Goal: Task Accomplishment & Management: Use online tool/utility

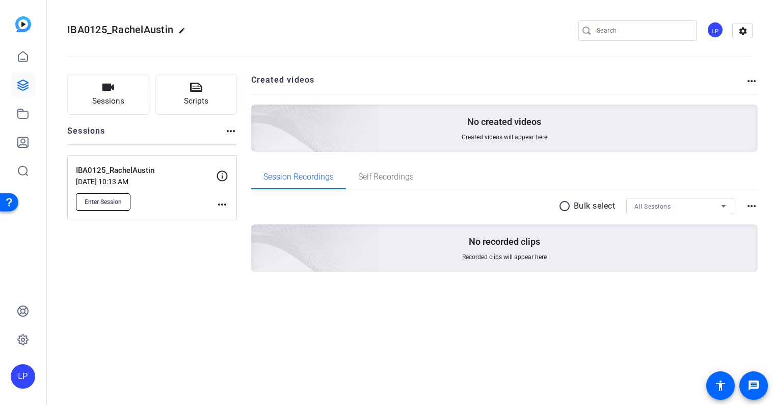
click at [120, 198] on span "Enter Session" at bounding box center [103, 202] width 37 height 8
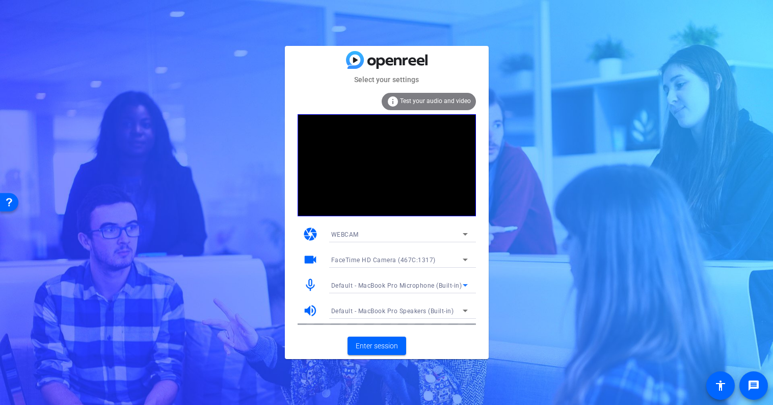
click at [400, 287] on span "Default - MacBook Pro Microphone (Built-in)" at bounding box center [396, 285] width 131 height 7
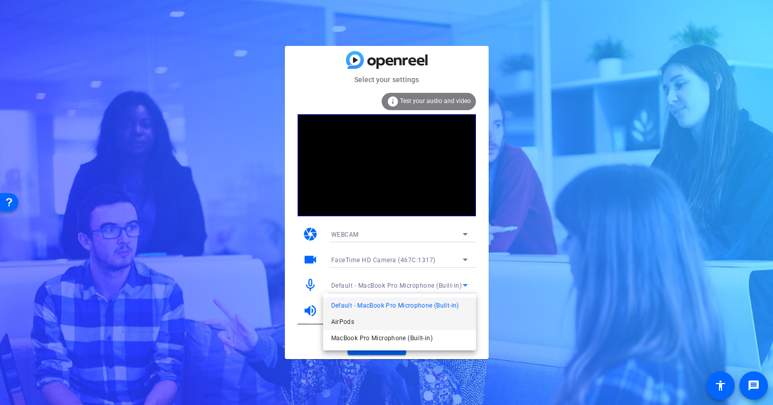
click at [378, 322] on mat-option "AirPods" at bounding box center [399, 321] width 153 height 16
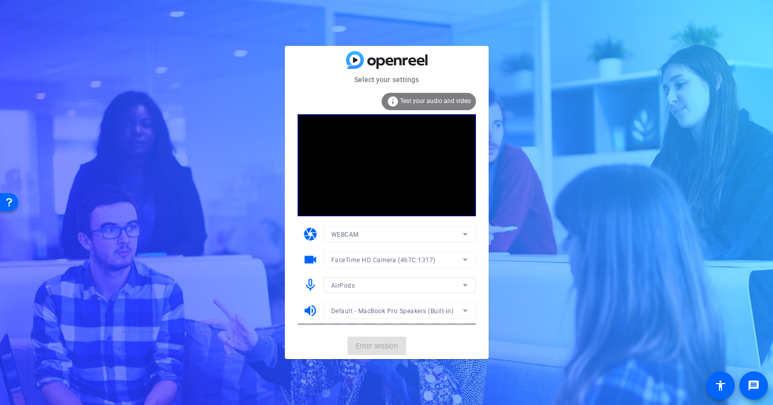
click at [376, 313] on mat-form-field "Default - MacBook Pro Speakers (Built-in)" at bounding box center [399, 310] width 153 height 16
click at [374, 309] on span "Default - MacBook Pro Speakers (Built-in)" at bounding box center [392, 310] width 123 height 7
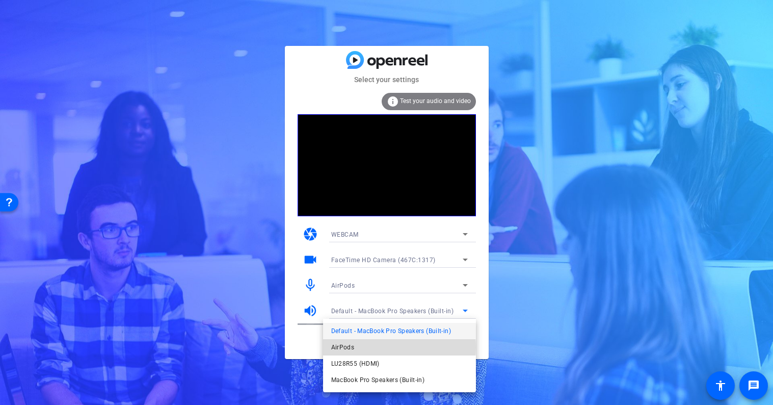
click at [367, 347] on mat-option "AirPods" at bounding box center [399, 347] width 153 height 16
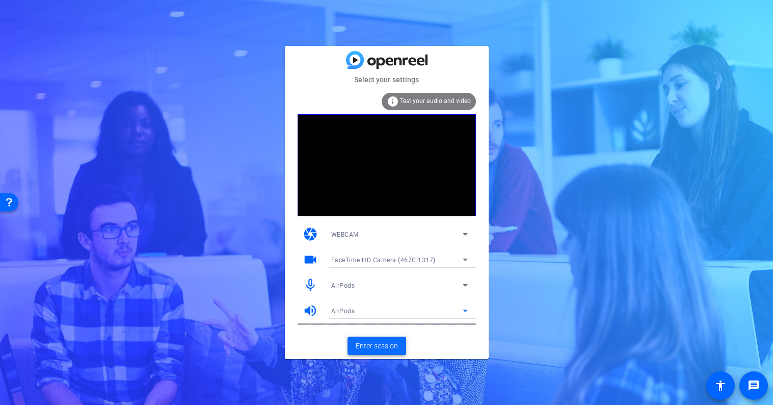
click at [374, 345] on span "Enter session" at bounding box center [377, 345] width 42 height 11
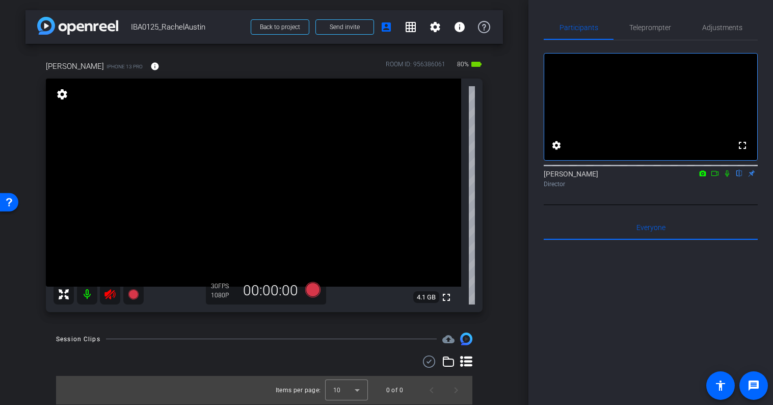
click at [115, 302] on mat-icon at bounding box center [110, 294] width 20 height 20
click at [113, 295] on icon at bounding box center [110, 294] width 12 height 12
click at [725, 30] on span "Adjustments" at bounding box center [722, 27] width 40 height 7
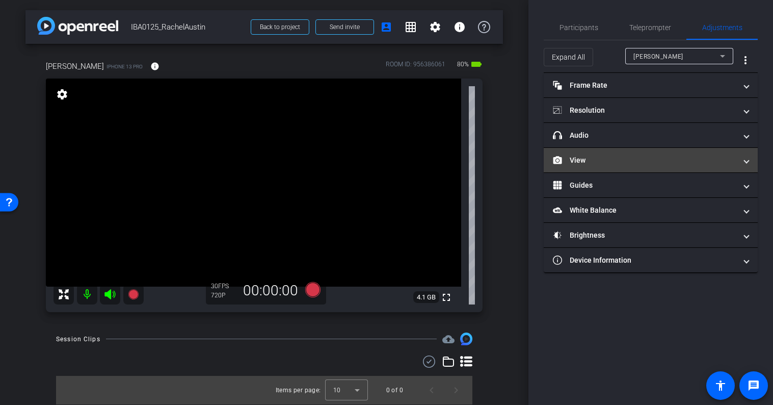
click at [600, 166] on mat-expansion-panel-header "View" at bounding box center [651, 160] width 214 height 24
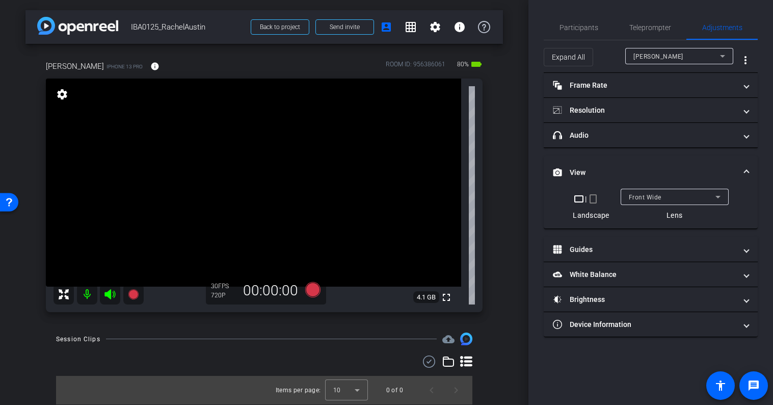
click at [593, 199] on mat-icon "crop_portrait" at bounding box center [593, 199] width 12 height 12
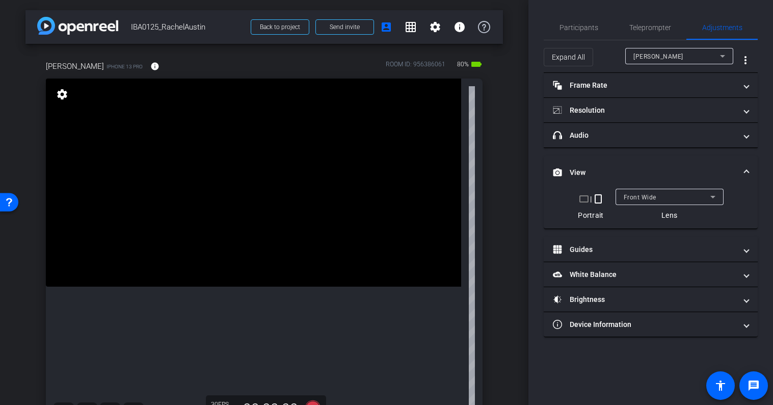
click at [593, 166] on mat-expansion-panel-header "View" at bounding box center [651, 172] width 214 height 33
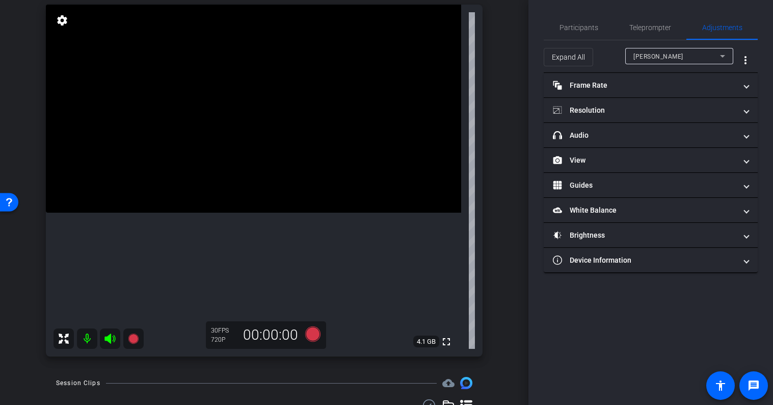
scroll to position [79, 0]
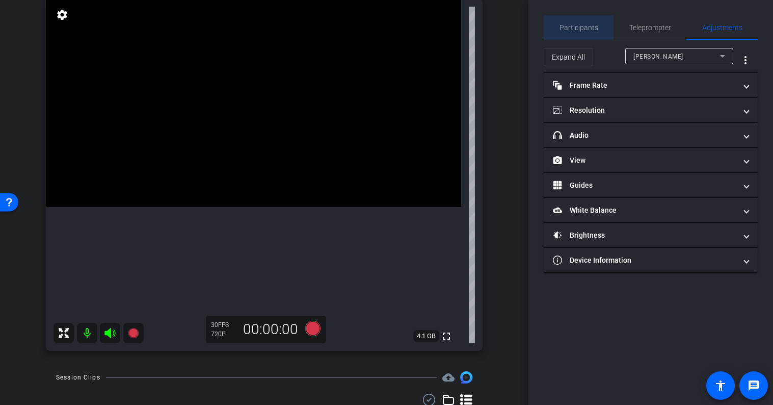
click at [584, 21] on span "Participants" at bounding box center [578, 27] width 39 height 24
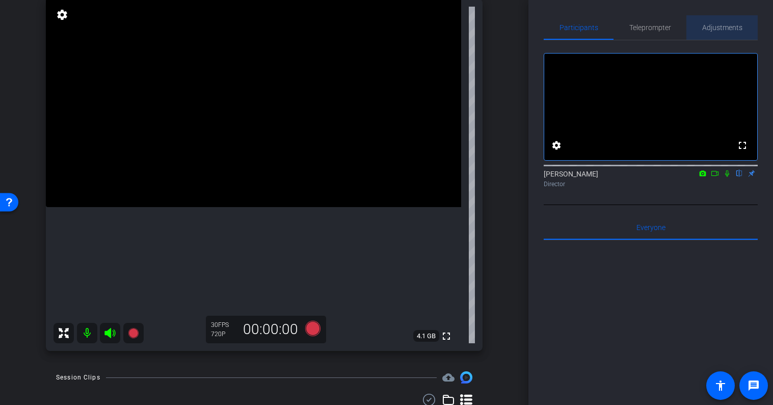
click at [714, 25] on span "Adjustments" at bounding box center [722, 27] width 40 height 7
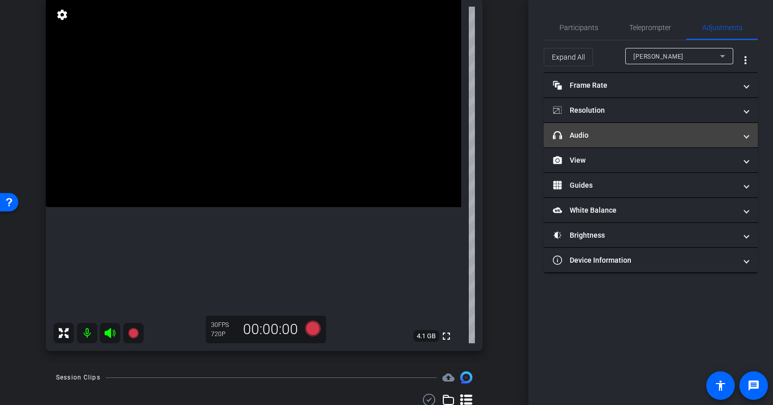
click at [626, 132] on mat-panel-title "headphone icon Audio" at bounding box center [644, 135] width 183 height 11
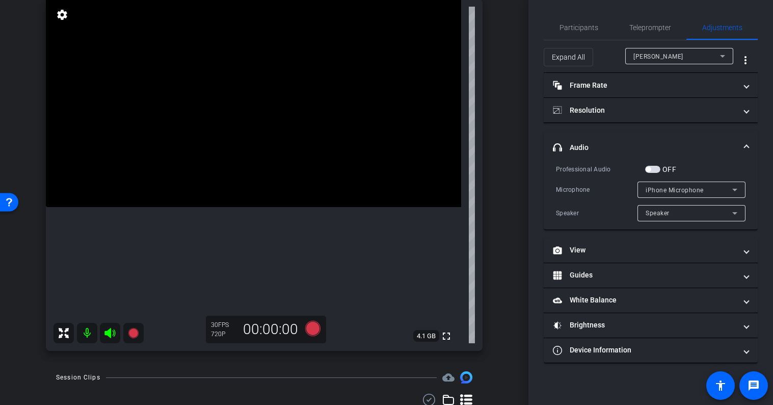
click at [654, 168] on span "button" at bounding box center [652, 169] width 15 height 7
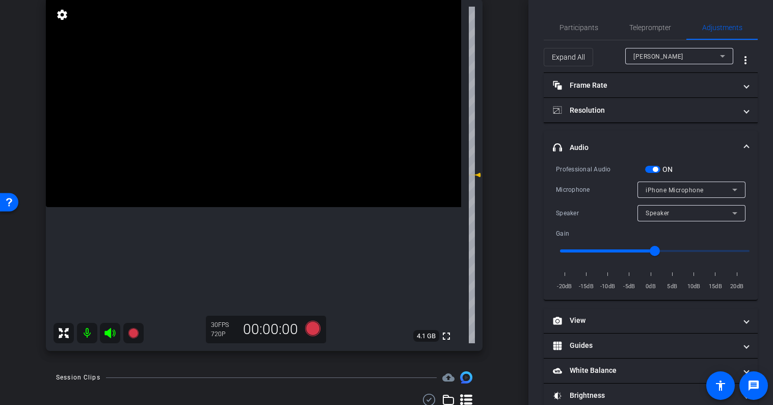
click at [654, 169] on span "button" at bounding box center [655, 169] width 5 height 5
click at [633, 141] on mat-expansion-panel-header "headphone icon Audio" at bounding box center [651, 147] width 214 height 33
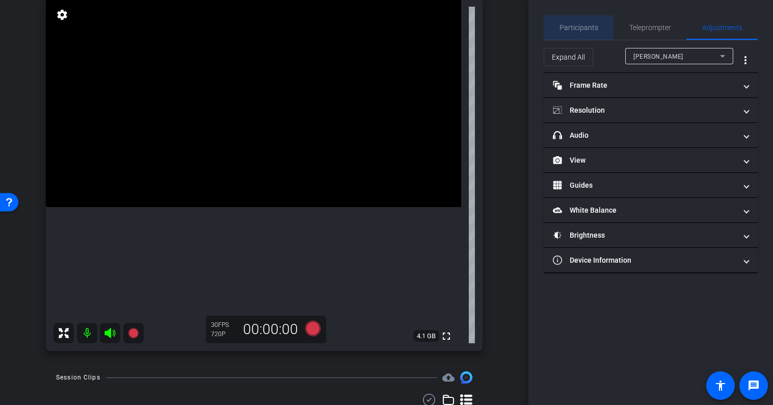
click at [585, 24] on span "Participants" at bounding box center [578, 27] width 39 height 7
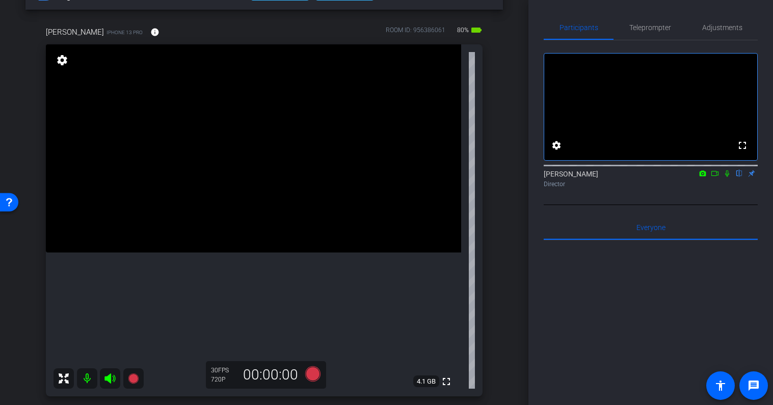
scroll to position [0, 0]
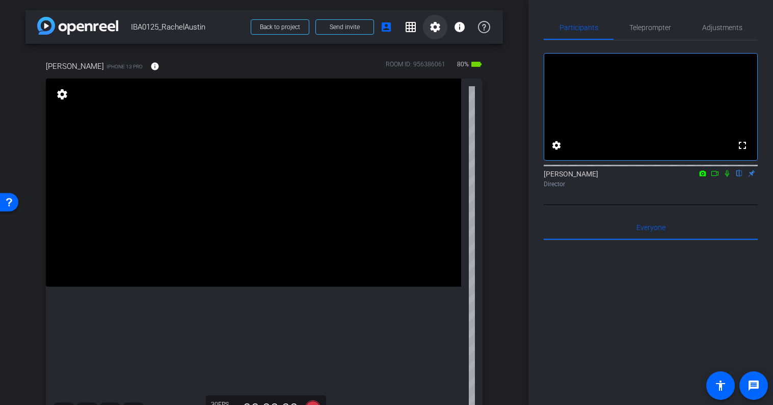
click at [436, 30] on mat-icon "settings" at bounding box center [435, 27] width 12 height 12
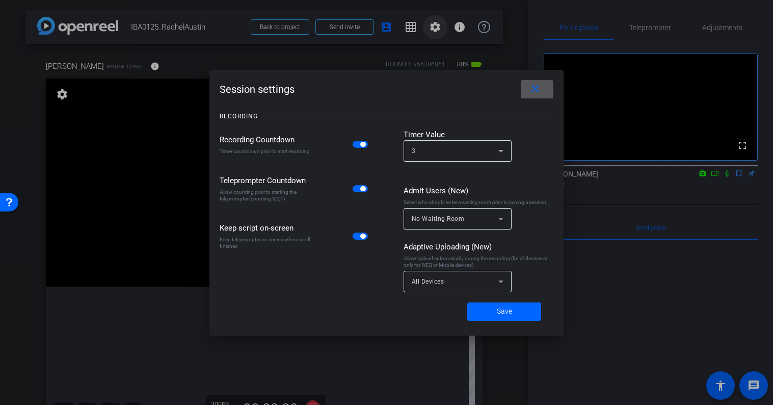
click at [436, 30] on div at bounding box center [386, 202] width 773 height 405
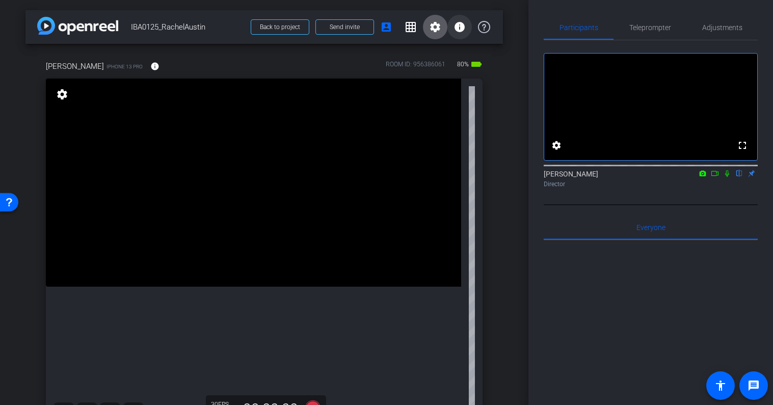
click at [465, 25] on mat-icon "info" at bounding box center [459, 27] width 12 height 12
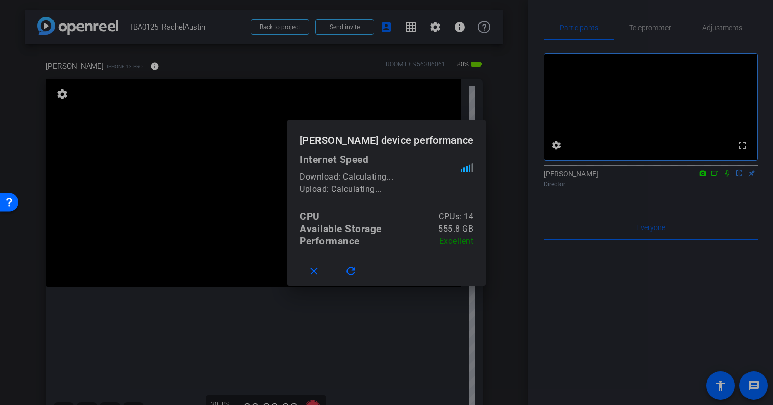
click at [464, 29] on div at bounding box center [386, 202] width 773 height 405
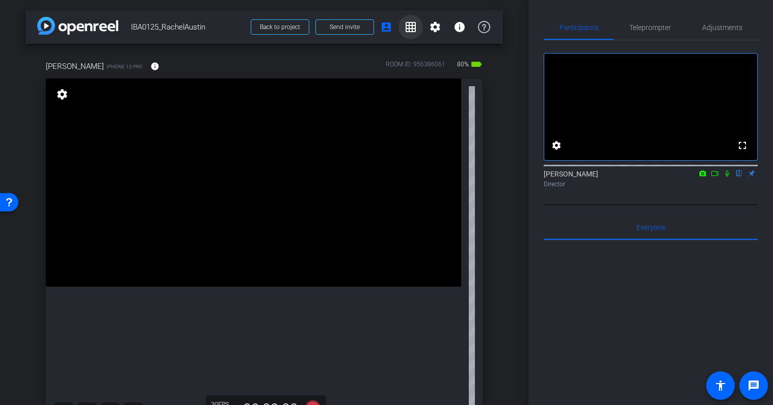
click at [405, 33] on span at bounding box center [410, 27] width 24 height 24
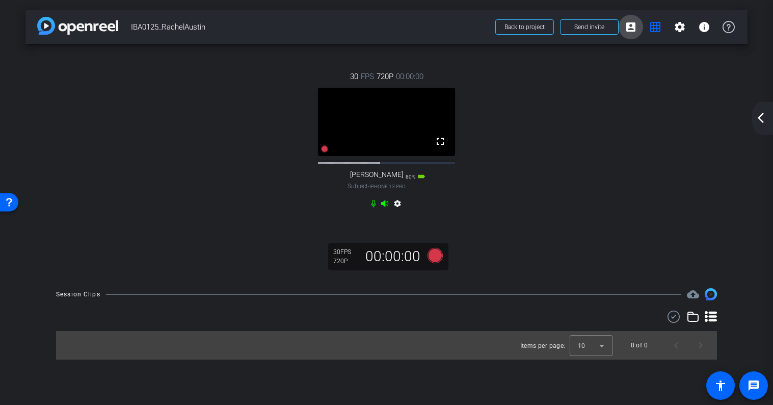
click at [635, 28] on mat-icon "account_box" at bounding box center [631, 27] width 12 height 12
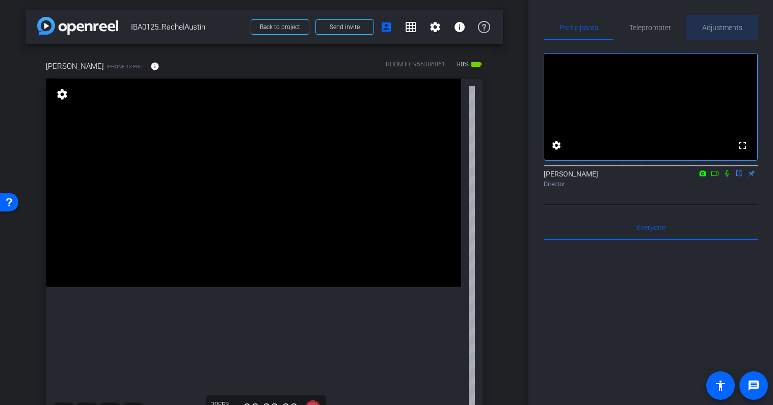
click at [725, 32] on span "Adjustments" at bounding box center [722, 27] width 40 height 24
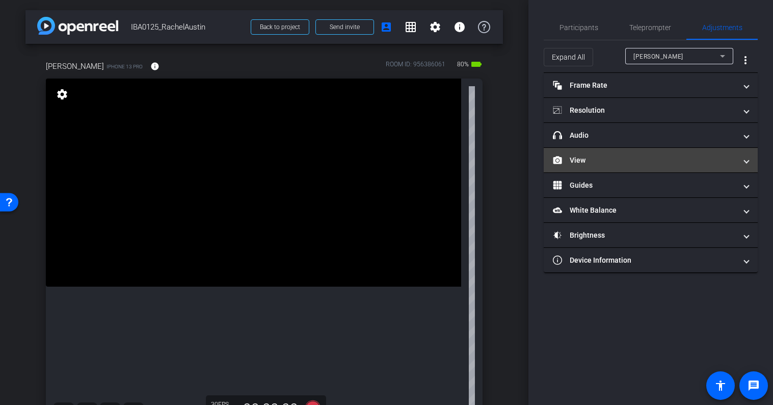
click at [599, 164] on mat-panel-title "View" at bounding box center [644, 160] width 183 height 11
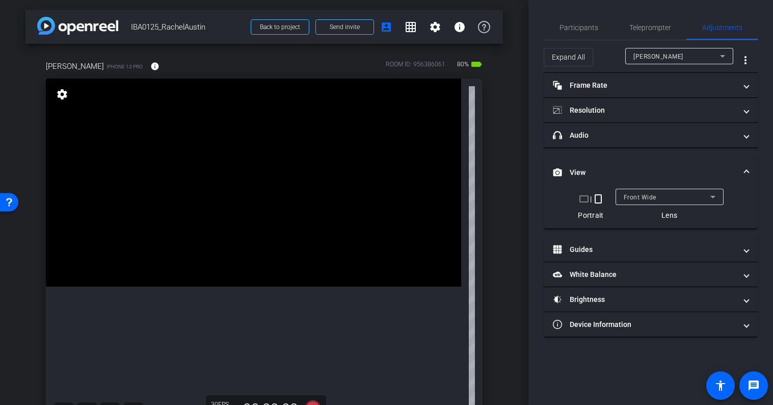
click at [599, 164] on mat-expansion-panel-header "View" at bounding box center [651, 172] width 214 height 33
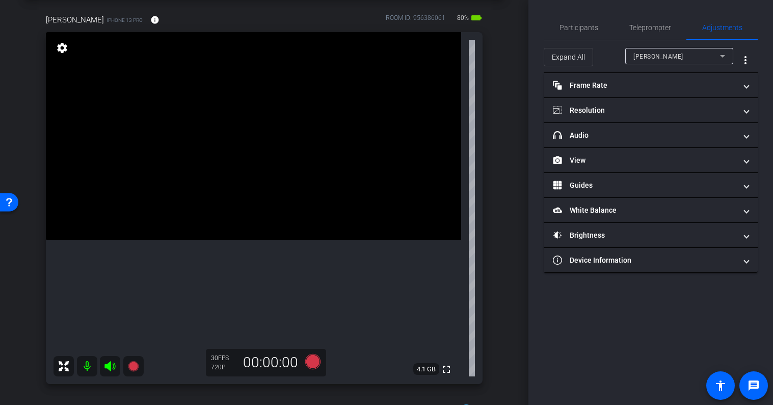
scroll to position [47, 0]
click at [578, 19] on span "Participants" at bounding box center [578, 27] width 39 height 24
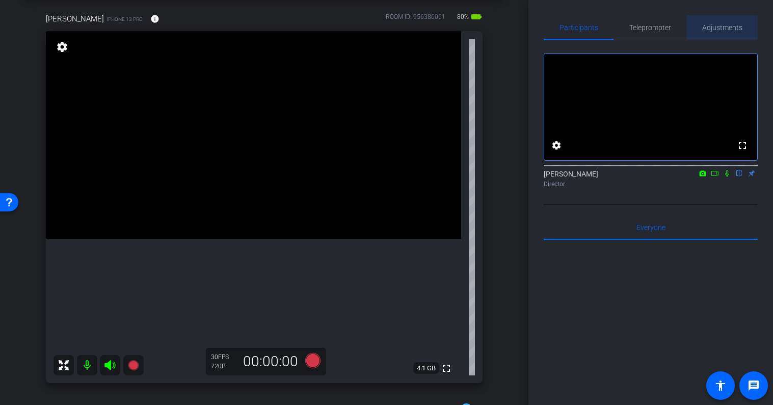
click at [711, 27] on span "Adjustments" at bounding box center [722, 27] width 40 height 7
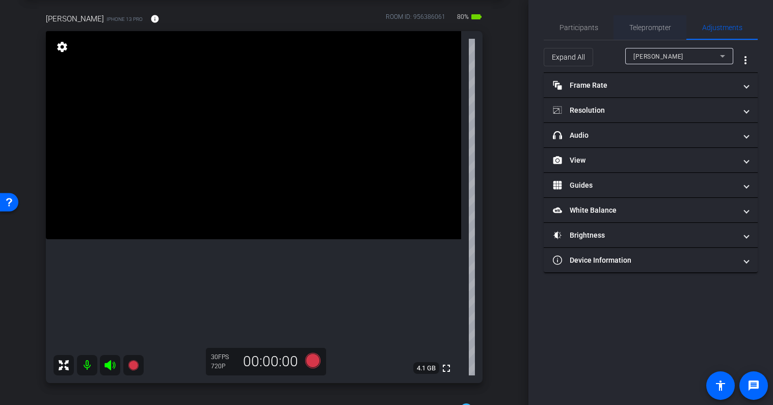
click at [665, 31] on span "Teleprompter" at bounding box center [650, 27] width 42 height 7
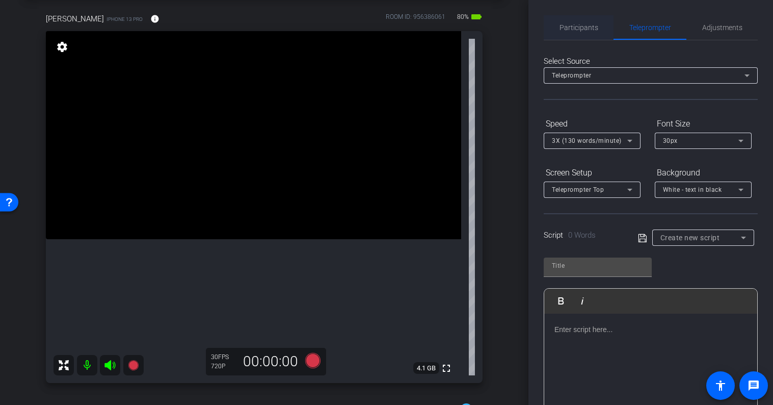
click at [569, 24] on span "Participants" at bounding box center [578, 27] width 39 height 7
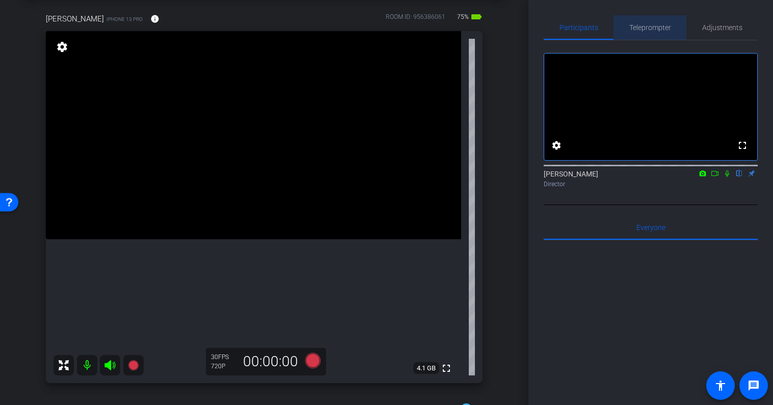
click at [646, 27] on span "Teleprompter" at bounding box center [650, 27] width 42 height 7
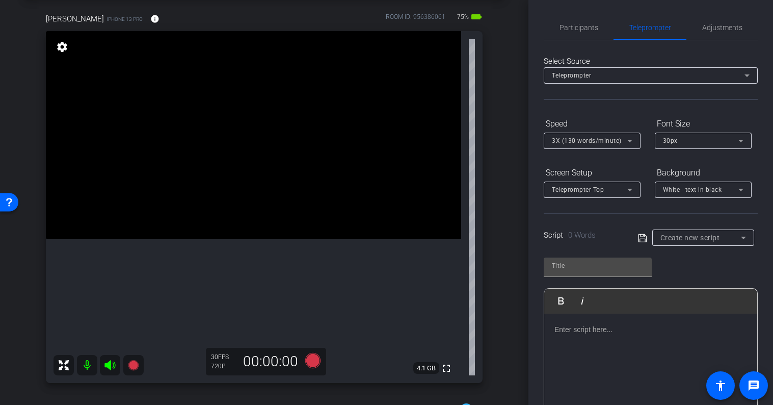
click at [690, 239] on span "Create new script" at bounding box center [690, 237] width 60 height 8
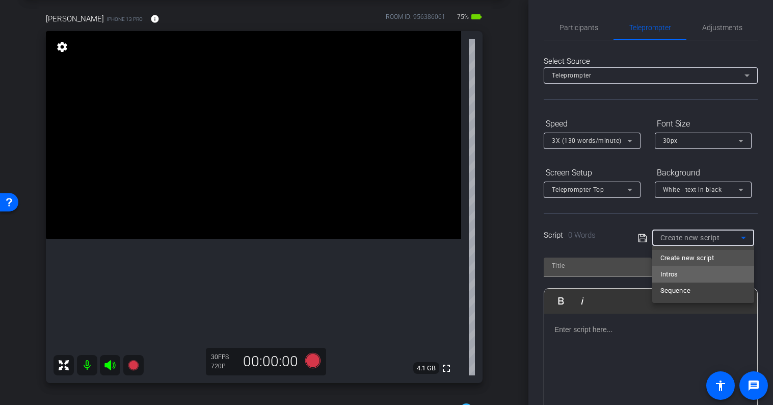
click at [683, 270] on mat-option "Intros" at bounding box center [703, 274] width 102 height 16
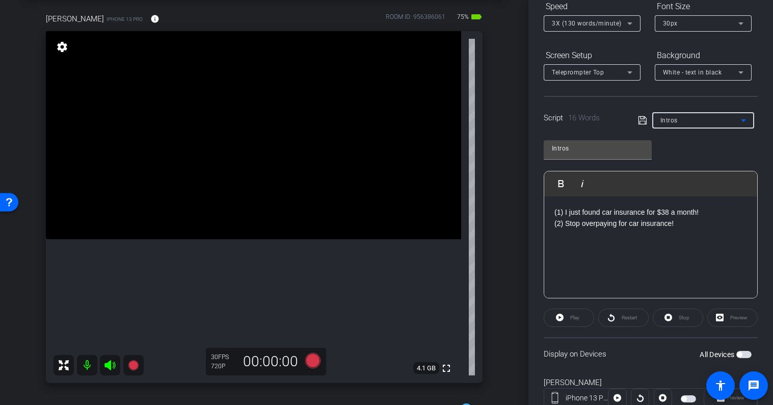
scroll to position [152, 0]
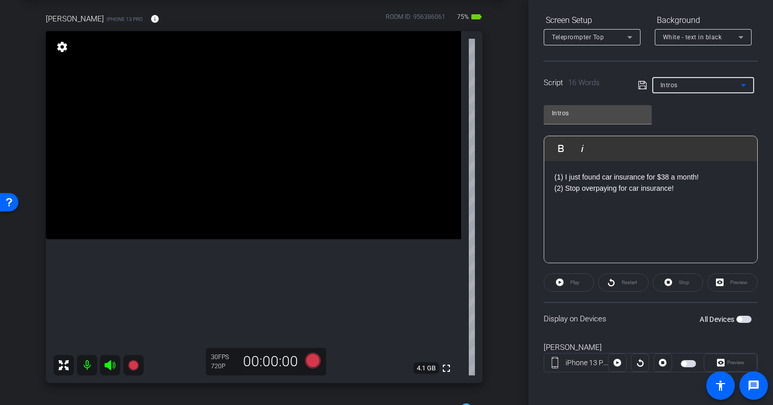
click at [687, 365] on span "button" at bounding box center [688, 363] width 15 height 7
click at [574, 224] on div "(1) I just found car insurance for $38 a month! (2) Stop overpaying for car ins…" at bounding box center [650, 212] width 213 height 102
click at [595, 189] on p "(2) Stop overpaying for car insurance!" at bounding box center [650, 187] width 193 height 11
click at [644, 181] on p "(1) I just found car insurance for $38 a month!" at bounding box center [650, 176] width 193 height 11
click at [738, 361] on span "Preview" at bounding box center [735, 362] width 17 height 6
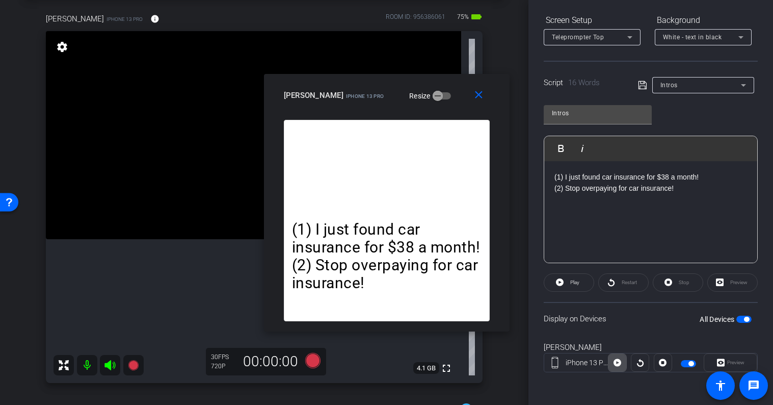
click at [620, 363] on icon at bounding box center [617, 363] width 8 height 8
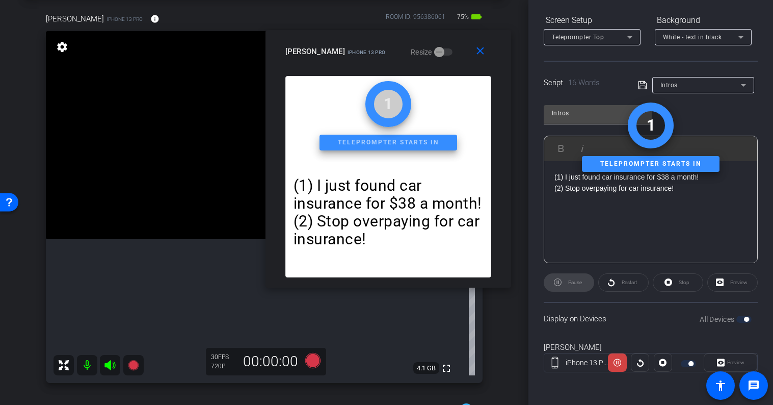
drag, startPoint x: 457, startPoint y: 103, endPoint x: 458, endPoint y: 59, distance: 44.3
click at [459, 59] on div "[PERSON_NAME] iPhone 13 Pro Resize" at bounding box center [391, 51] width 213 height 18
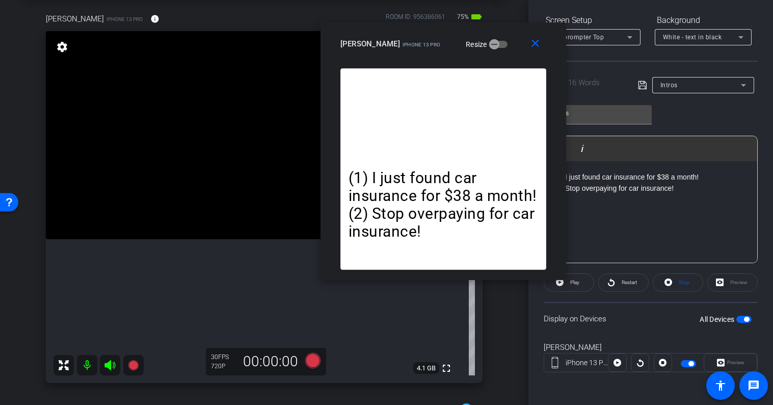
drag, startPoint x: 449, startPoint y: 55, endPoint x: 503, endPoint y: 47, distance: 54.5
click at [503, 47] on div "[PERSON_NAME] iPhone 13 Pro Resize" at bounding box center [446, 44] width 213 height 18
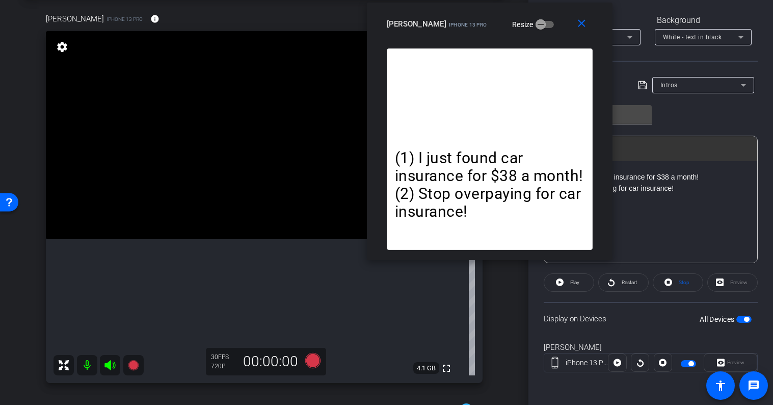
drag, startPoint x: 503, startPoint y: 47, endPoint x: 550, endPoint y: 28, distance: 50.9
click at [550, 28] on div "[PERSON_NAME] iPhone 13 Pro Resize" at bounding box center [493, 24] width 213 height 18
click at [554, 24] on div "[PERSON_NAME] iPhone 13 Pro Resize" at bounding box center [493, 24] width 213 height 18
click at [588, 22] on span at bounding box center [584, 24] width 33 height 24
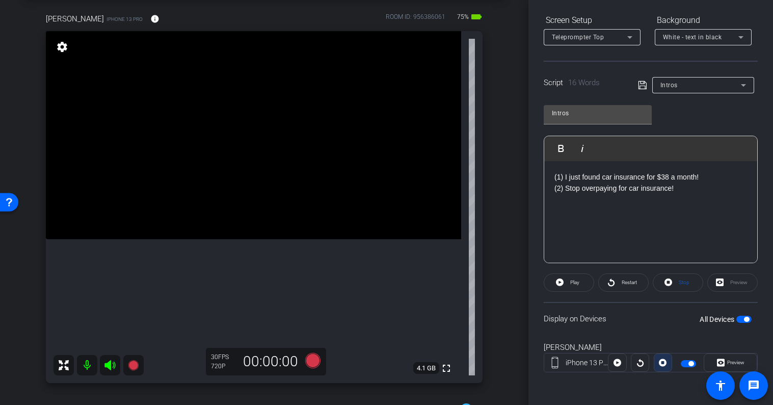
click at [660, 364] on icon at bounding box center [663, 363] width 8 height 8
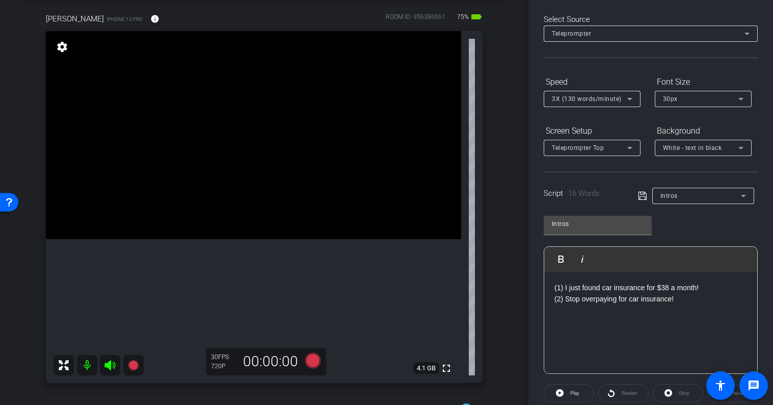
scroll to position [0, 0]
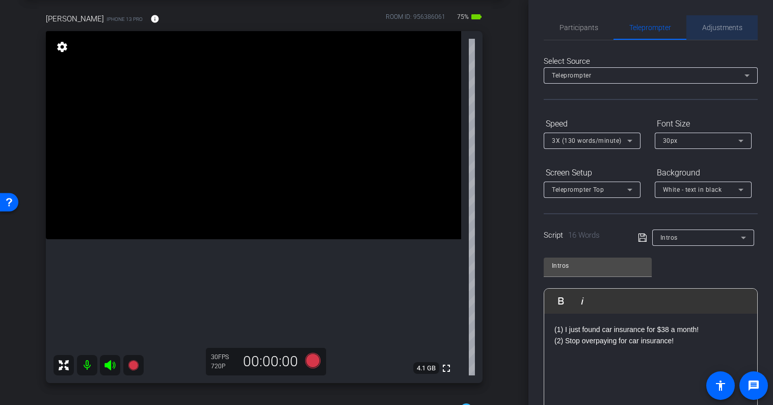
click at [713, 28] on span "Adjustments" at bounding box center [722, 27] width 40 height 7
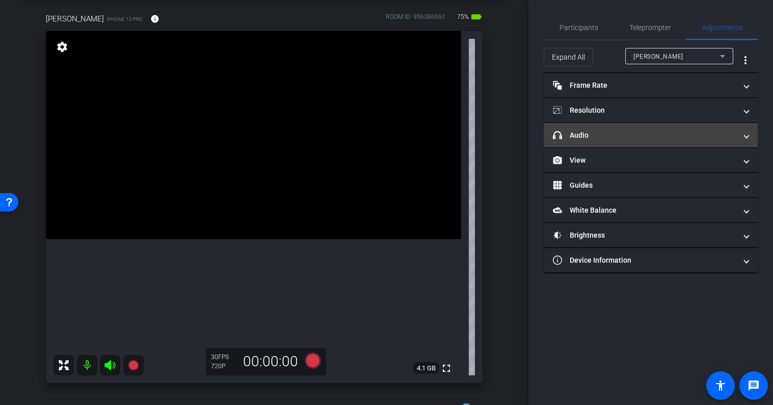
click at [635, 133] on mat-panel-title "headphone icon Audio" at bounding box center [644, 135] width 183 height 11
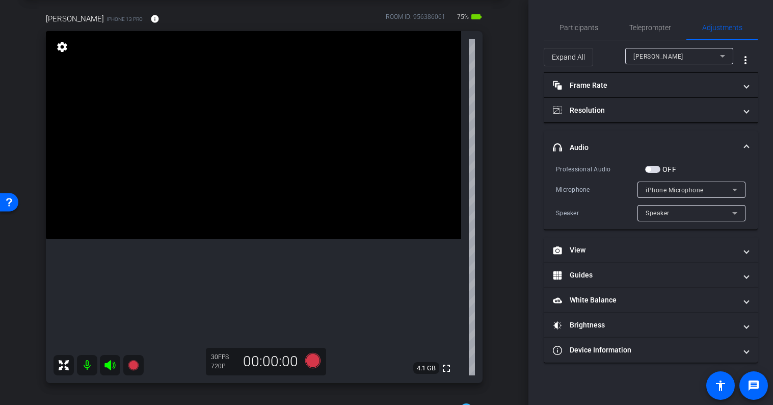
click at [655, 170] on span "button" at bounding box center [652, 169] width 15 height 7
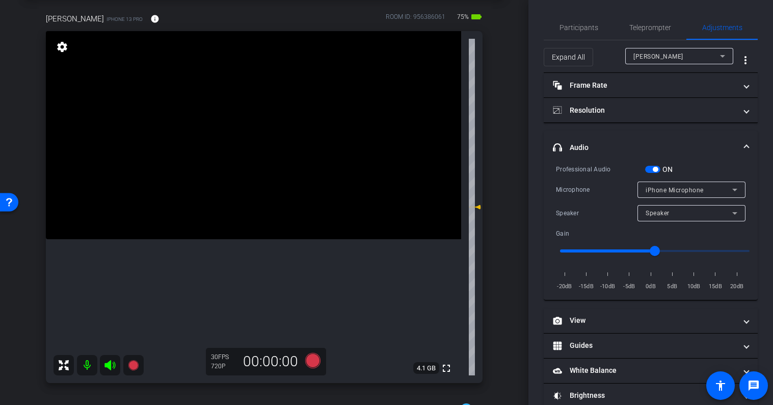
click at [654, 168] on span "button" at bounding box center [655, 169] width 5 height 5
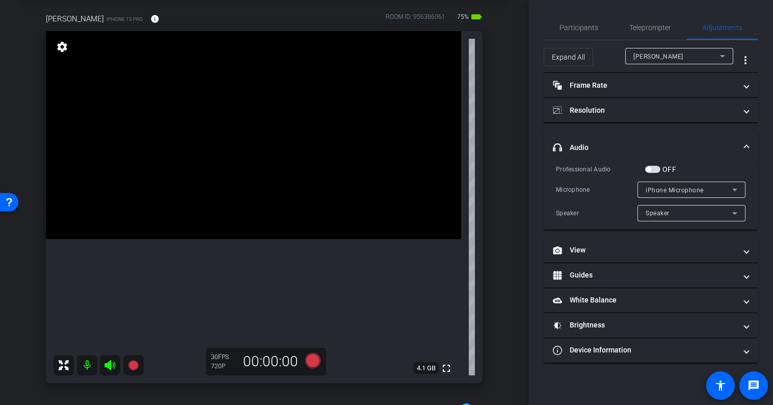
click at [654, 168] on span "button" at bounding box center [652, 169] width 15 height 7
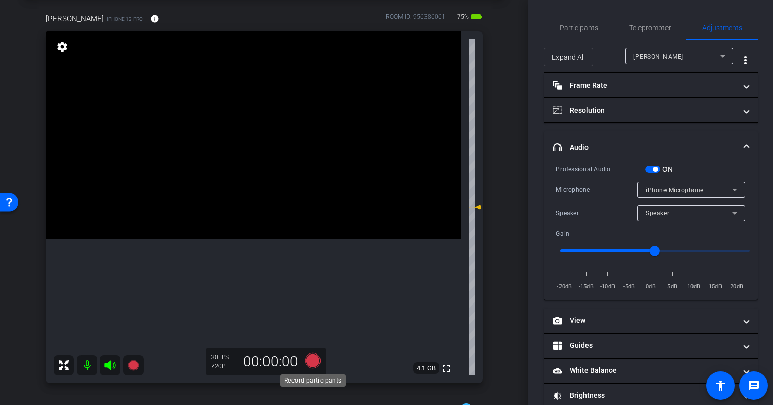
click at [312, 361] on icon at bounding box center [312, 360] width 15 height 15
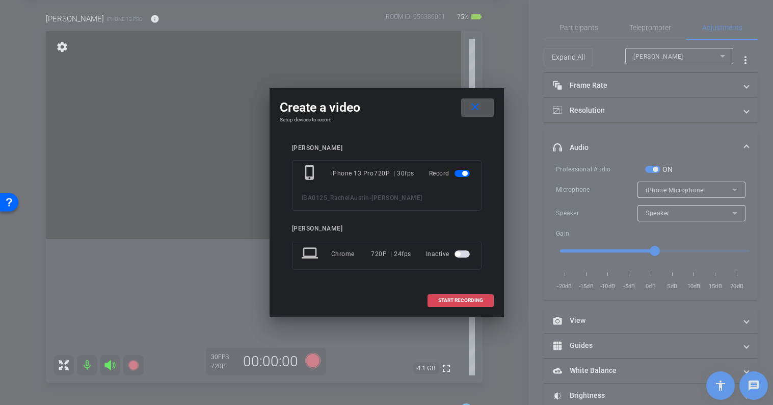
click at [462, 293] on span at bounding box center [460, 300] width 65 height 24
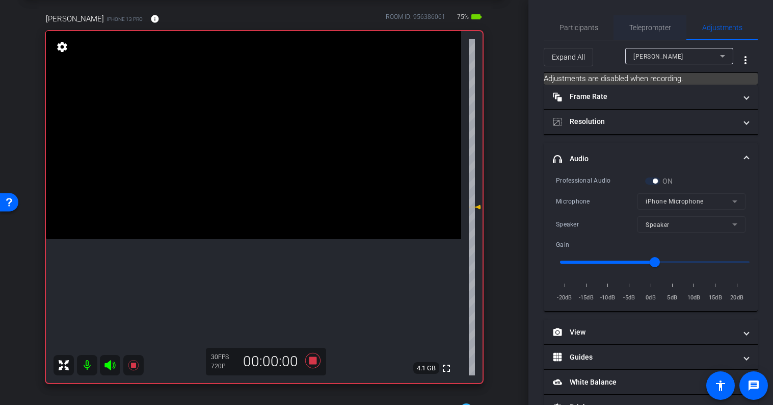
click at [650, 30] on span "Teleprompter" at bounding box center [650, 27] width 42 height 7
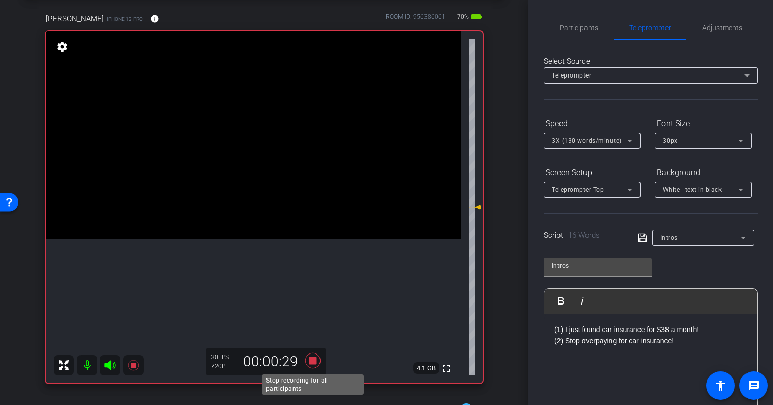
click at [315, 362] on icon at bounding box center [312, 360] width 15 height 15
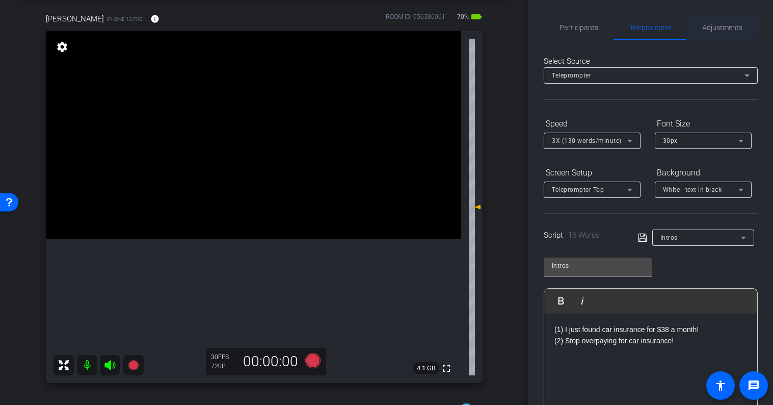
click at [728, 22] on span "Adjustments" at bounding box center [722, 27] width 40 height 24
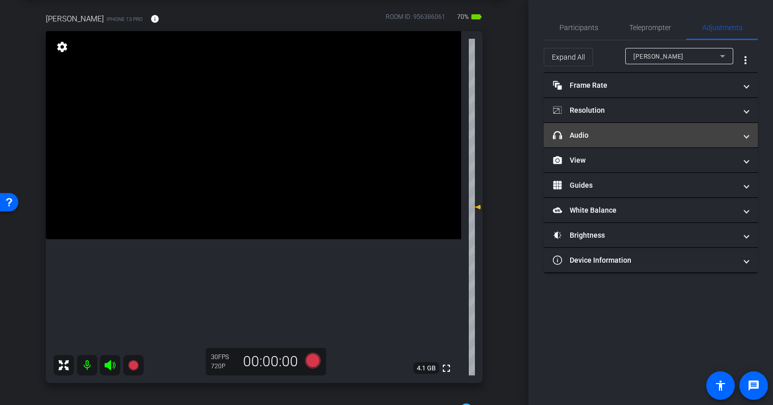
click at [614, 134] on mat-panel-title "headphone icon Audio" at bounding box center [644, 135] width 183 height 11
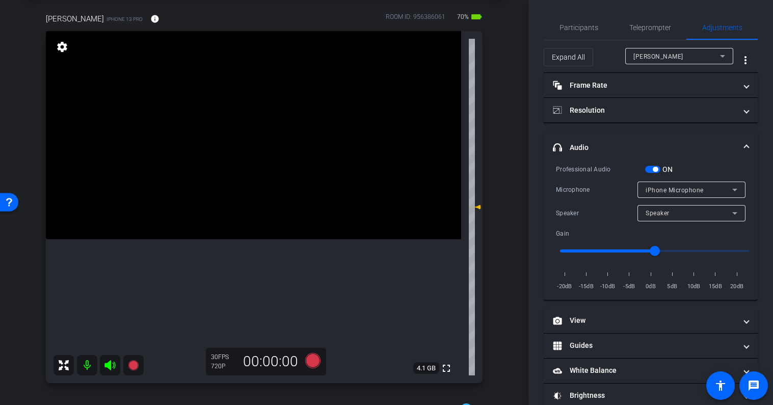
click at [651, 169] on span "button" at bounding box center [652, 169] width 15 height 7
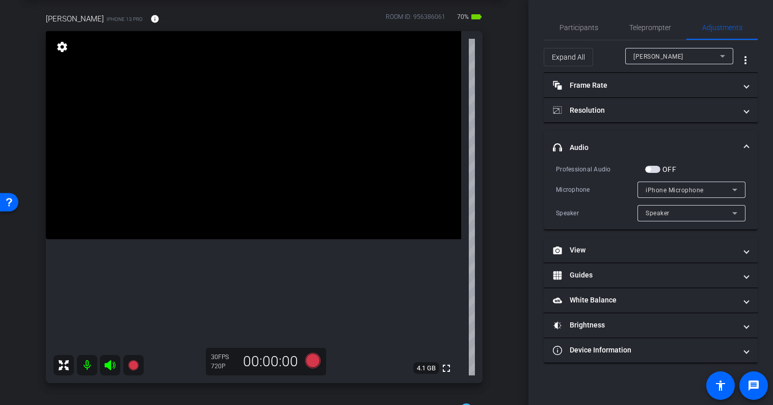
click at [651, 170] on span "button" at bounding box center [652, 169] width 15 height 7
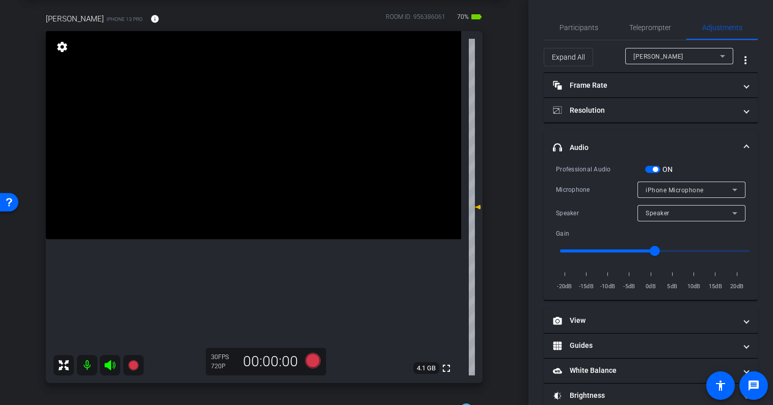
click at [651, 170] on span "button" at bounding box center [652, 169] width 15 height 7
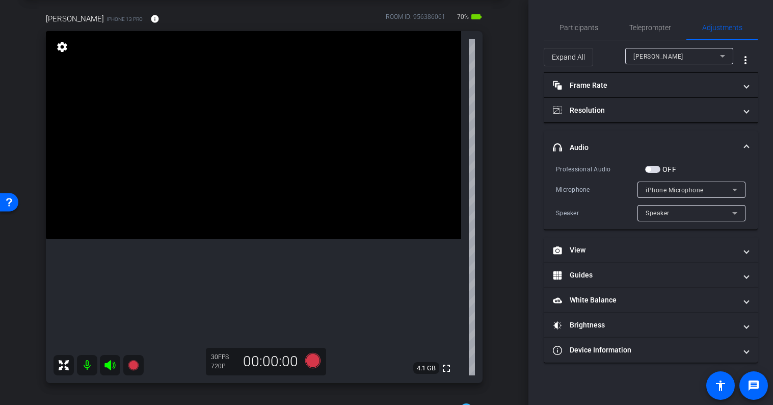
click at [591, 145] on mat-panel-title "headphone icon Audio" at bounding box center [644, 147] width 183 height 11
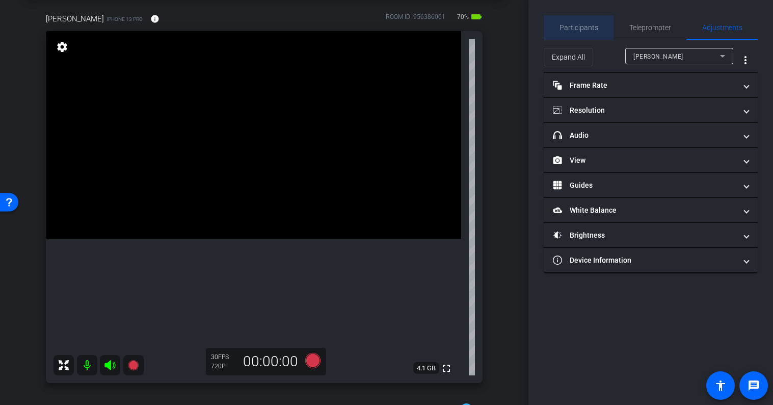
click at [581, 27] on span "Participants" at bounding box center [578, 27] width 39 height 7
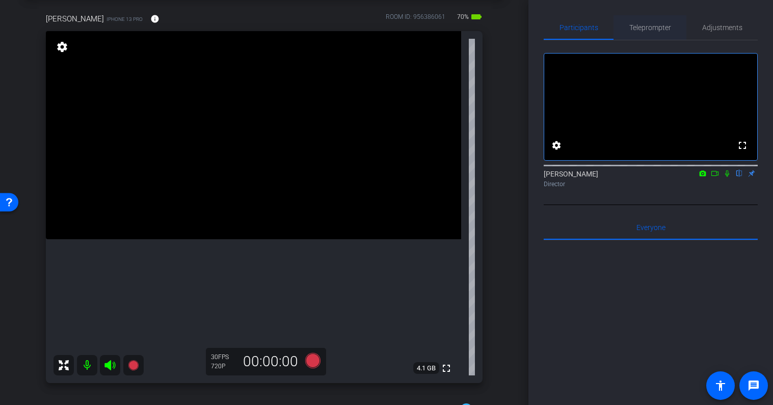
click at [648, 30] on span "Teleprompter" at bounding box center [650, 27] width 42 height 7
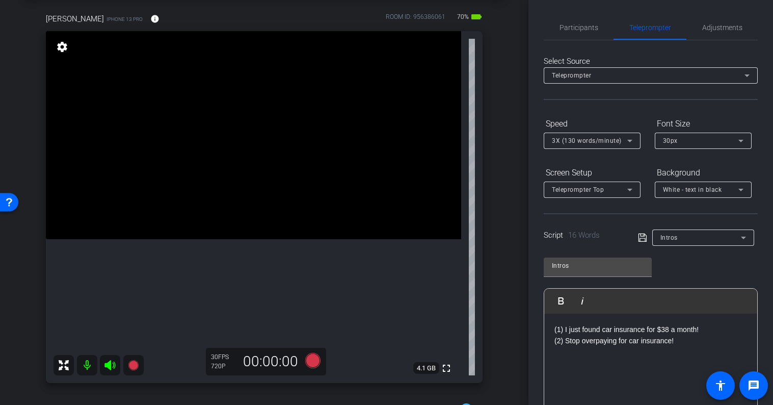
click at [678, 330] on p "(1) I just found car insurance for $38 a month!" at bounding box center [650, 329] width 193 height 11
click at [697, 330] on p "(1) I just found car insurance for $38 a month!" at bounding box center [650, 329] width 193 height 11
click at [707, 330] on p "(1) I just found car insurance for $38 a month!" at bounding box center [650, 329] width 193 height 11
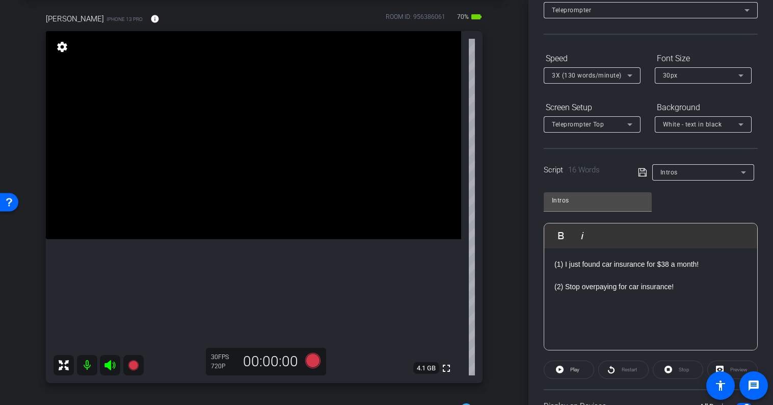
scroll to position [67, 0]
click at [592, 275] on p at bounding box center [650, 272] width 193 height 11
click at [579, 270] on p at bounding box center [650, 272] width 193 height 11
click at [686, 203] on div "Intros Play Play from this location Play Selected Play and display the selected…" at bounding box center [651, 265] width 214 height 166
click at [706, 273] on p at bounding box center [650, 272] width 193 height 11
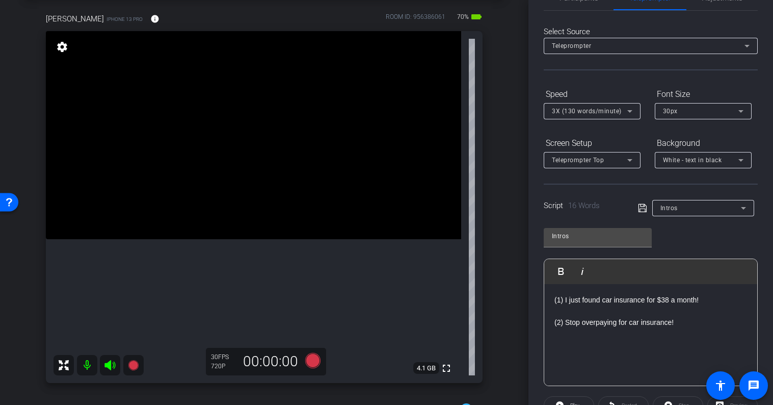
scroll to position [0, 0]
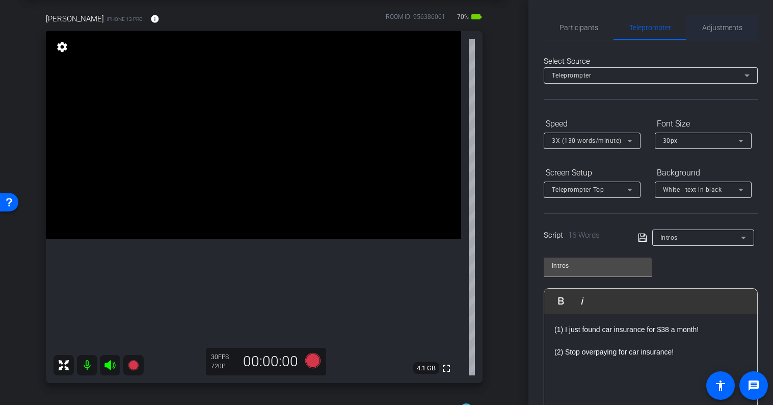
click at [712, 29] on span "Adjustments" at bounding box center [722, 27] width 40 height 7
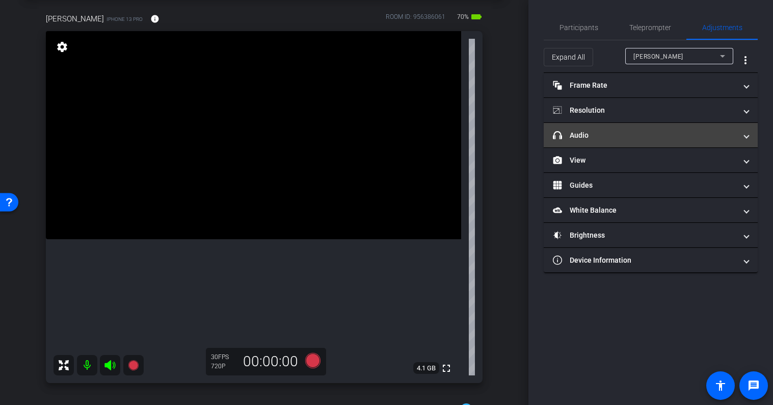
click at [604, 139] on mat-panel-title "headphone icon Audio" at bounding box center [644, 135] width 183 height 11
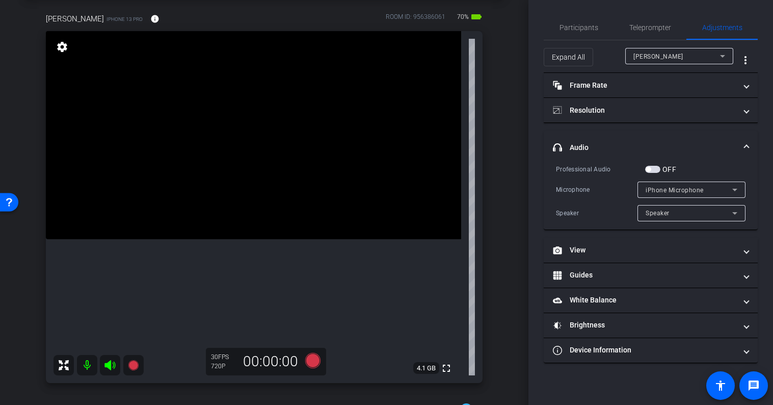
click at [656, 173] on div "OFF" at bounding box center [660, 169] width 31 height 10
click at [656, 169] on span "button" at bounding box center [652, 169] width 15 height 7
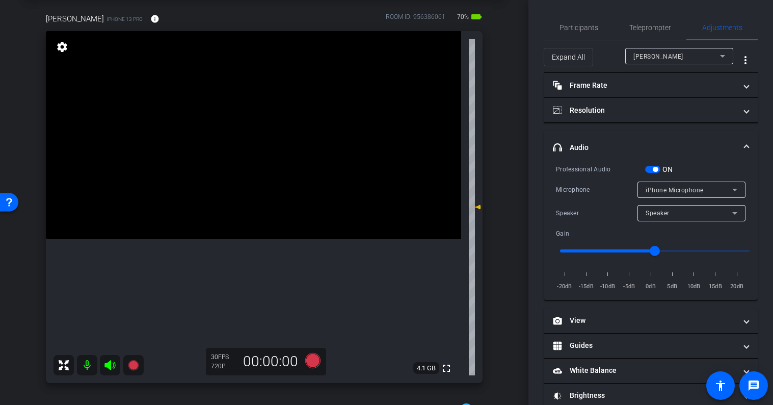
click at [638, 130] on mat-accordion "Frame Rate Frame Rate navigate_before 24 25 30 navigate_next Resolution navigat…" at bounding box center [651, 253] width 214 height 360
click at [711, 141] on mat-expansion-panel-header "headphone icon Audio" at bounding box center [651, 147] width 214 height 33
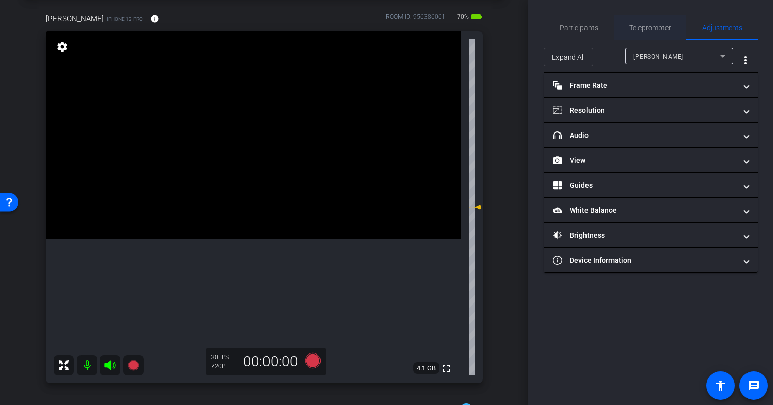
click at [651, 26] on span "Teleprompter" at bounding box center [650, 27] width 42 height 7
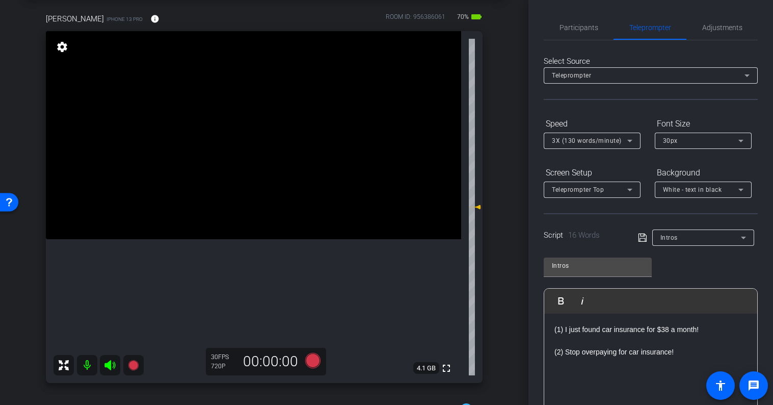
scroll to position [140, 0]
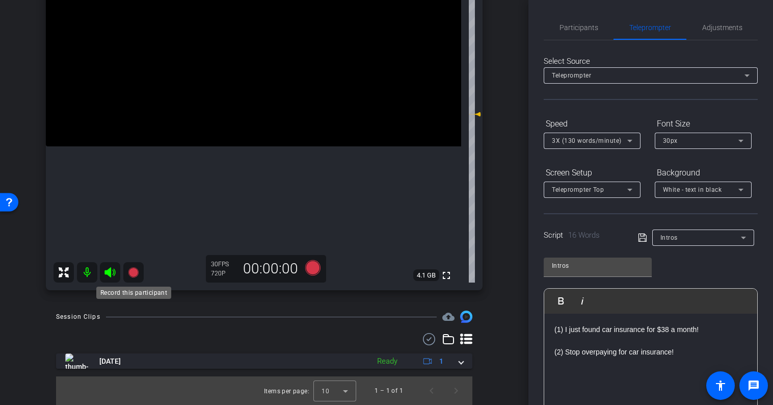
click at [137, 271] on icon at bounding box center [133, 272] width 10 height 10
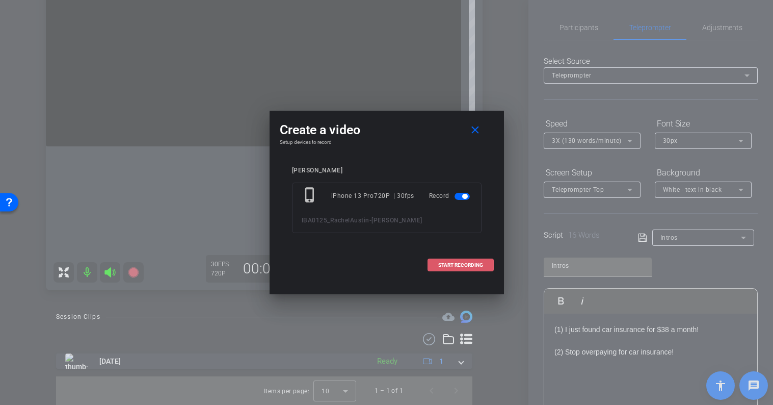
click at [453, 268] on span at bounding box center [460, 265] width 65 height 24
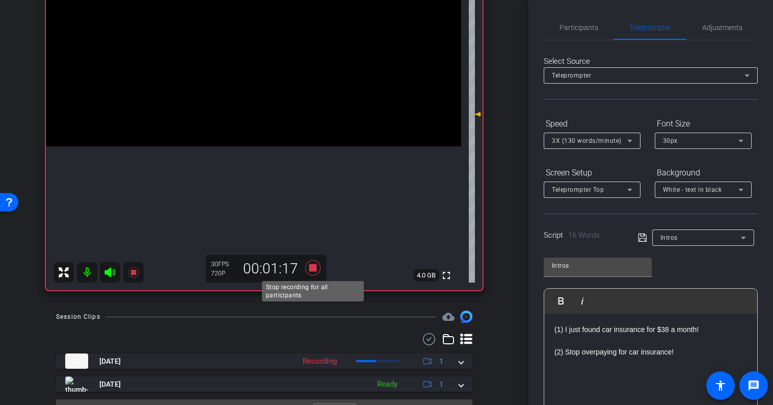
click at [309, 264] on icon at bounding box center [312, 267] width 15 height 15
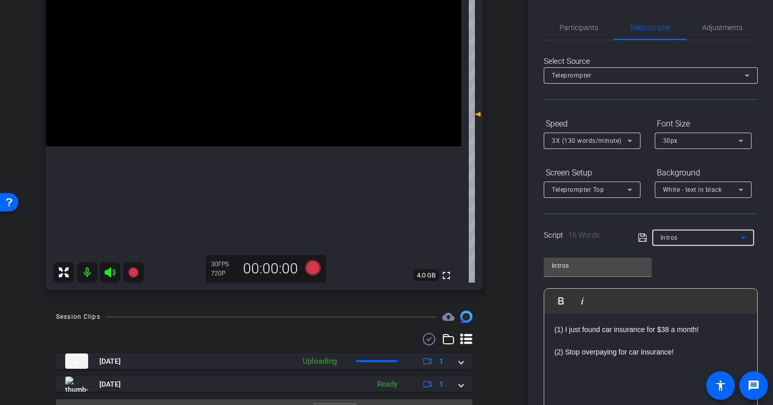
click at [701, 234] on div "Intros" at bounding box center [700, 237] width 80 height 13
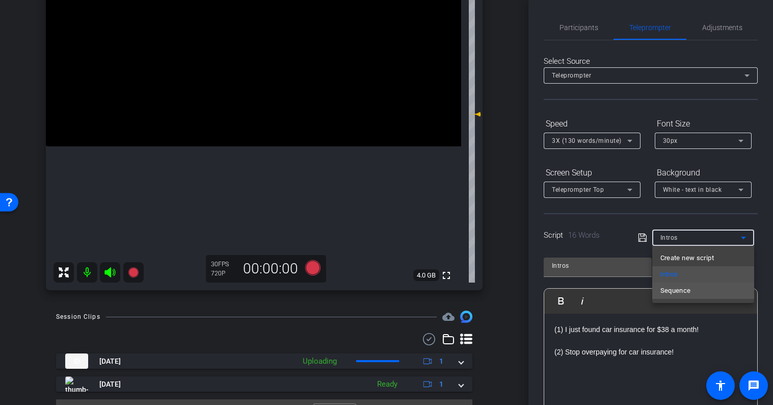
click at [691, 286] on mat-option "Sequence" at bounding box center [703, 290] width 102 height 16
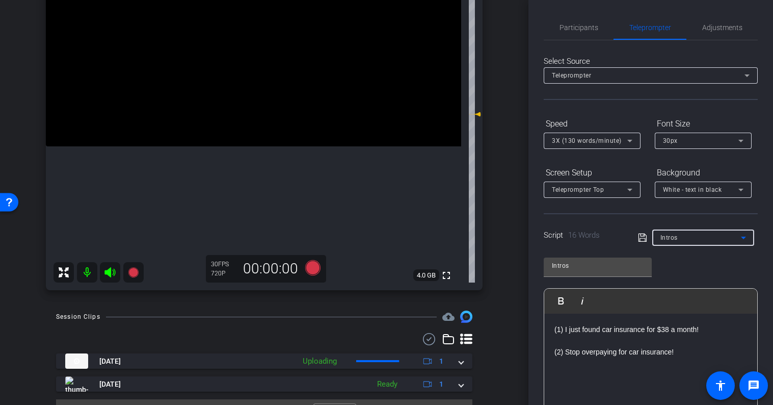
type input "Sequence"
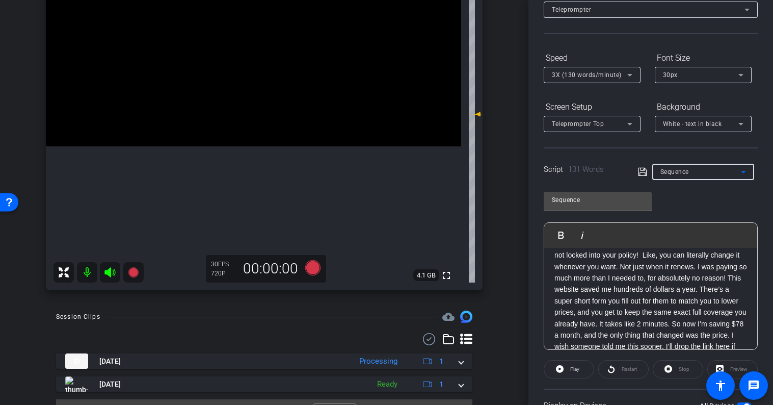
scroll to position [56, 0]
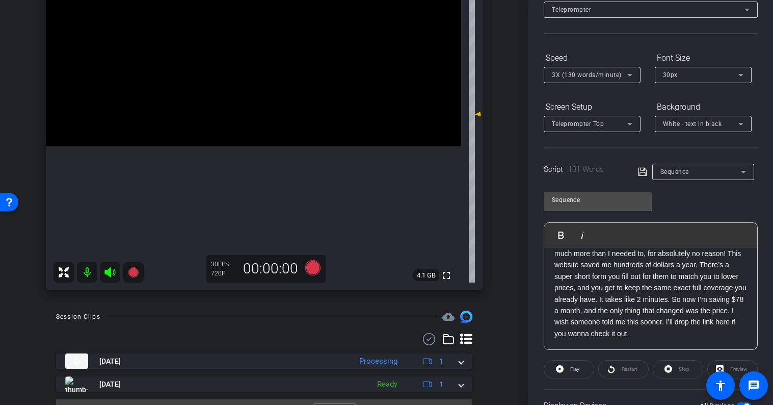
click at [668, 309] on p "Okay so I just found out something about car insurance…and I feel kinda dumb fo…" at bounding box center [650, 270] width 193 height 137
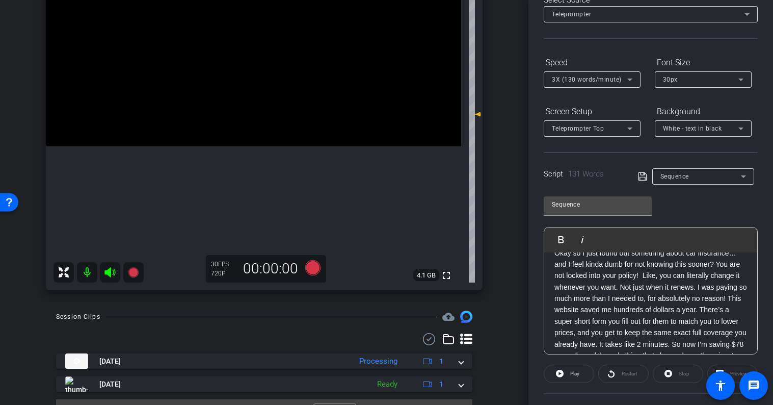
scroll to position [0, 0]
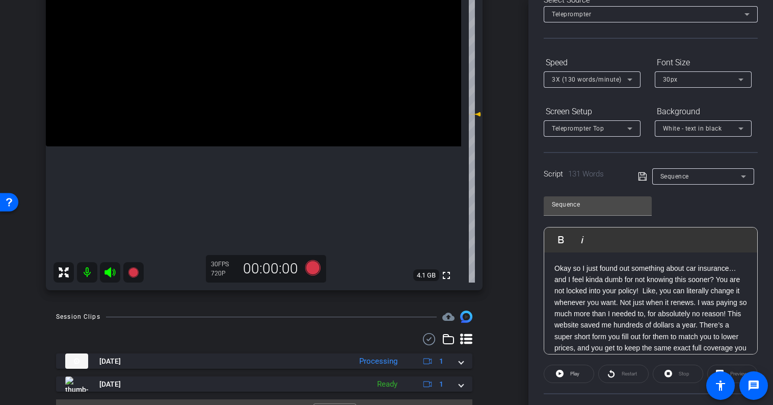
click at [556, 267] on p "Okay so I just found out something about car insurance…and I feel kinda dumb fo…" at bounding box center [650, 330] width 193 height 137
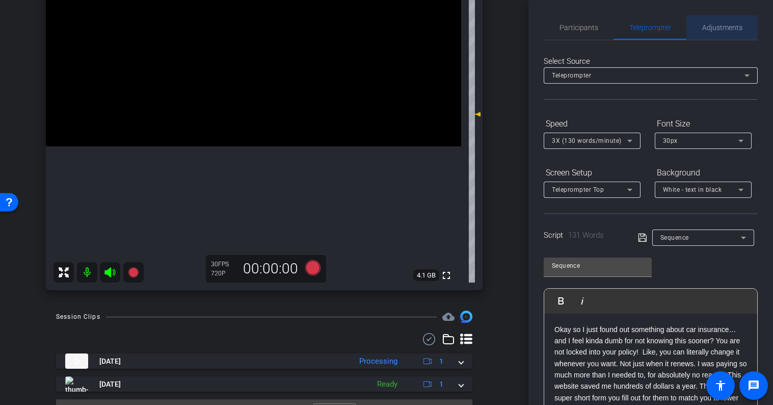
click at [714, 29] on span "Adjustments" at bounding box center [722, 27] width 40 height 7
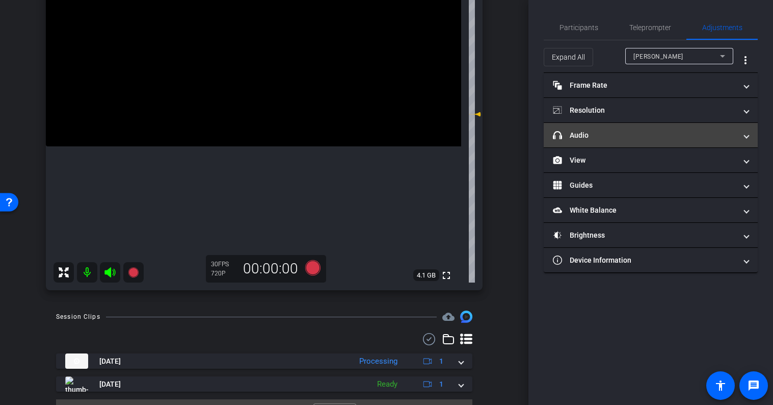
click at [610, 130] on mat-panel-title "headphone icon Audio" at bounding box center [644, 135] width 183 height 11
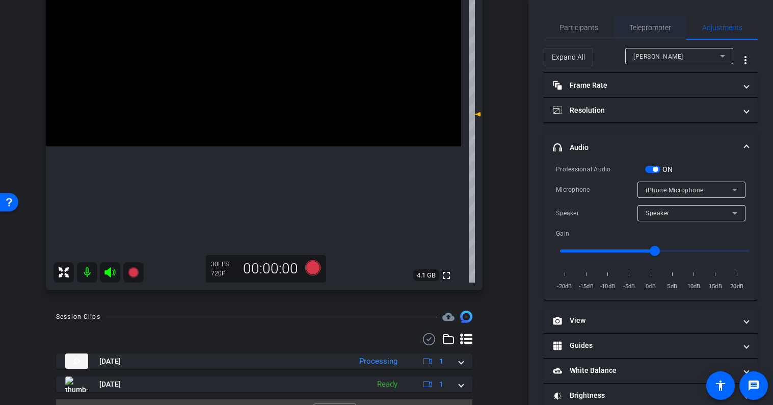
click at [659, 24] on span "Teleprompter" at bounding box center [650, 27] width 42 height 7
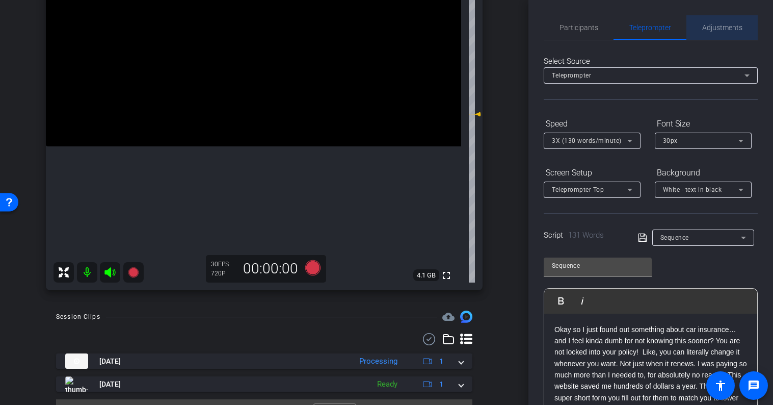
click at [711, 26] on span "Adjustments" at bounding box center [722, 27] width 40 height 7
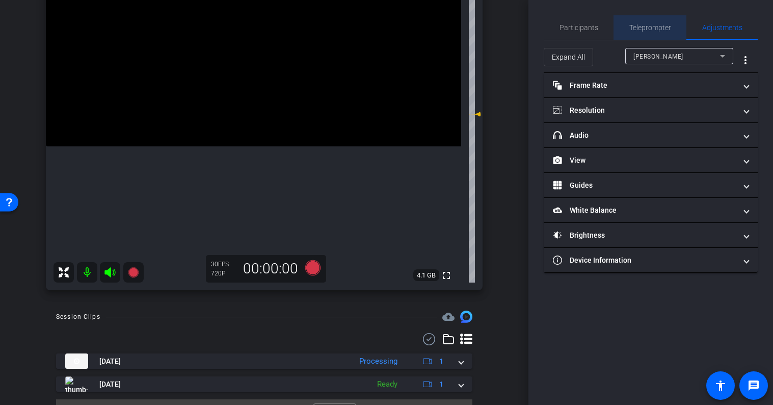
click at [667, 25] on span "Teleprompter" at bounding box center [650, 27] width 42 height 7
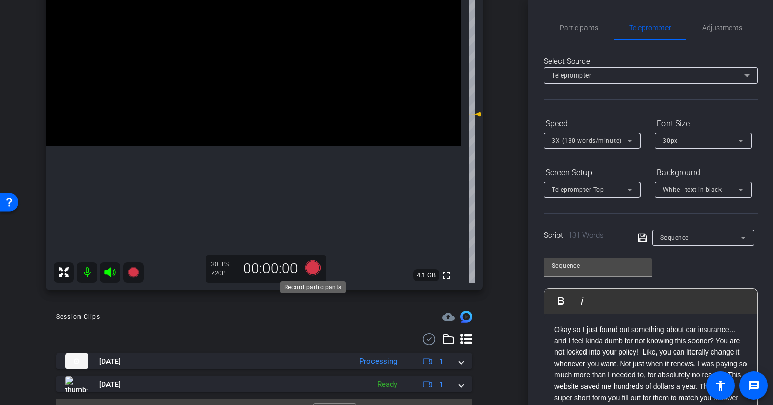
click at [314, 268] on icon at bounding box center [312, 267] width 15 height 15
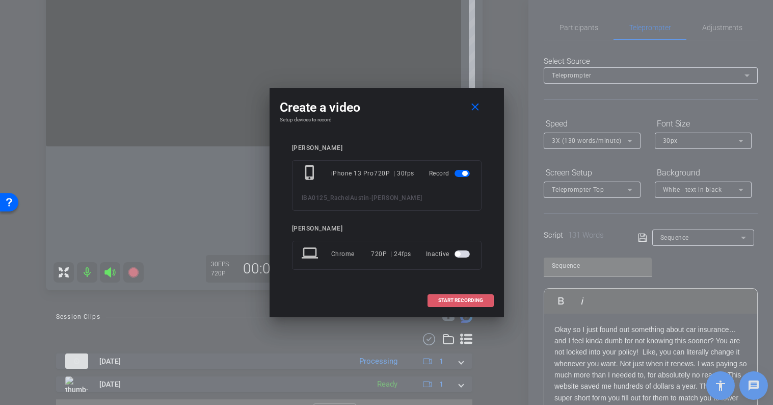
click at [468, 300] on span "START RECORDING" at bounding box center [460, 300] width 45 height 5
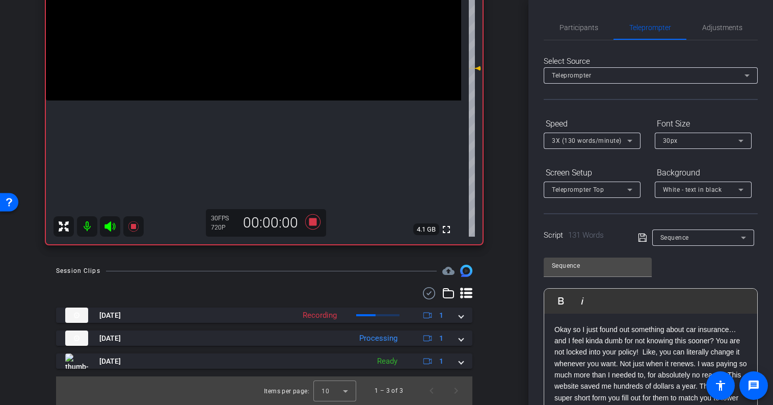
scroll to position [152, 0]
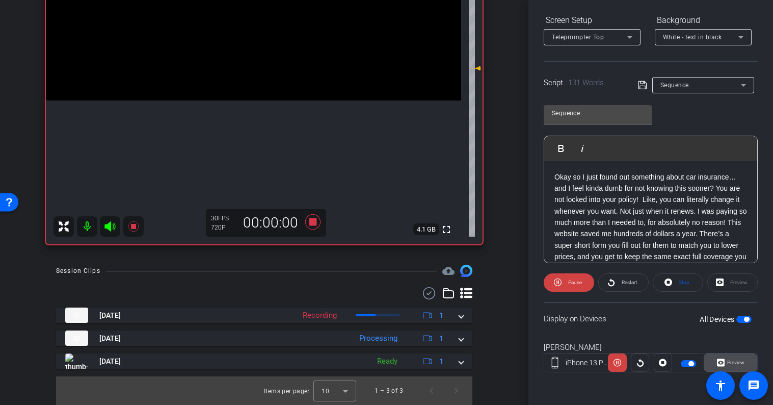
click at [723, 367] on icon at bounding box center [721, 362] width 8 height 15
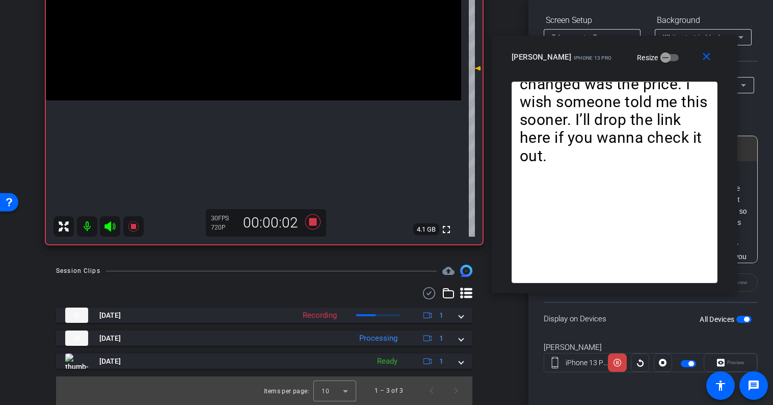
drag, startPoint x: 370, startPoint y: 77, endPoint x: 598, endPoint y: 39, distance: 230.9
click at [598, 39] on div "close [PERSON_NAME] iPhone 13 Pro Resize" at bounding box center [615, 59] width 246 height 46
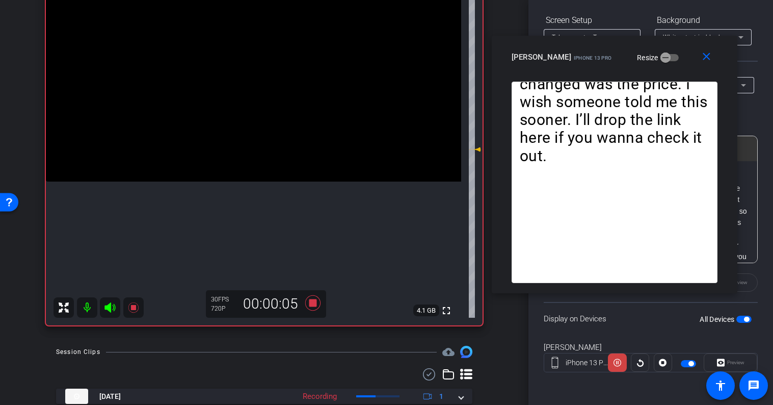
scroll to position [102, 0]
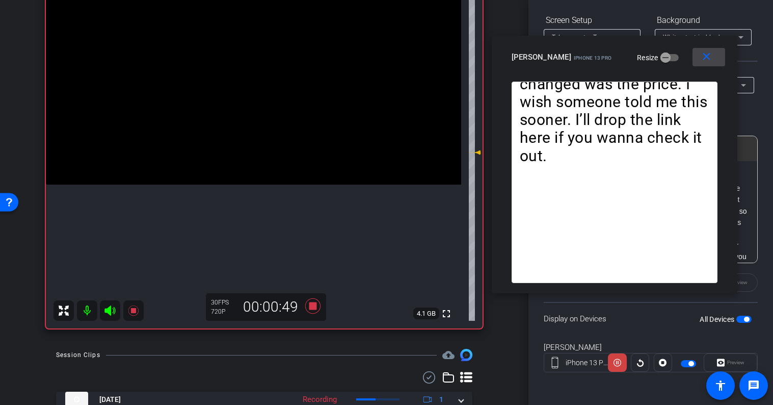
click at [705, 61] on mat-icon "close" at bounding box center [706, 56] width 13 height 13
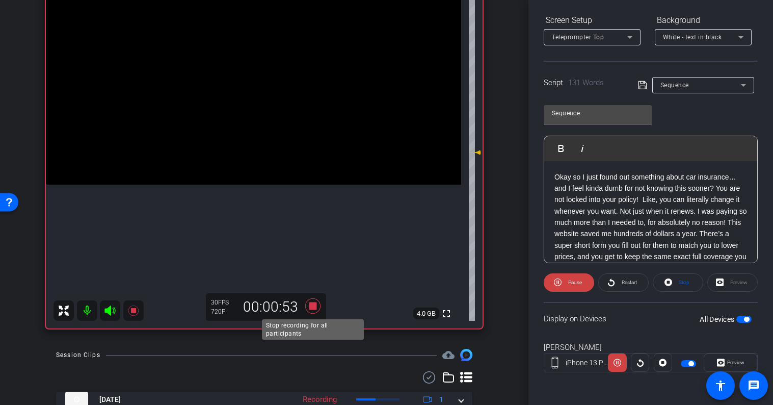
click at [311, 304] on icon at bounding box center [312, 305] width 15 height 15
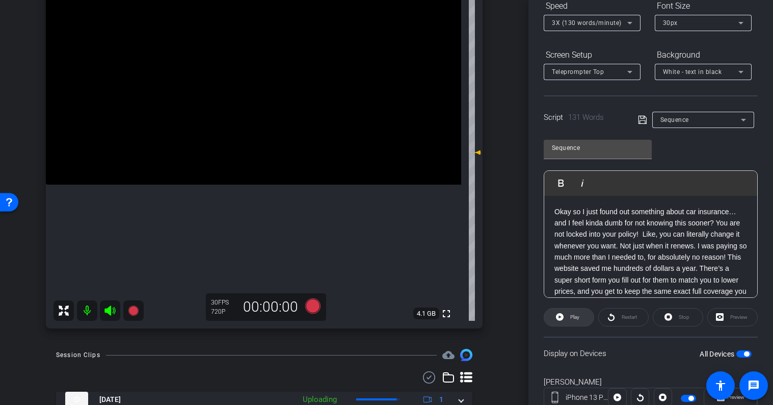
scroll to position [98, 0]
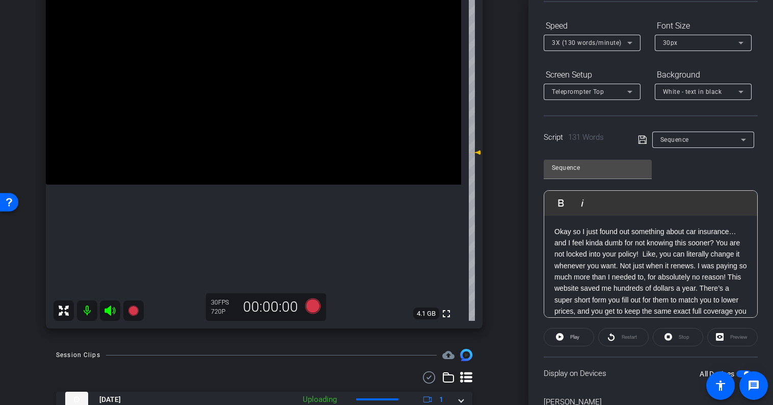
click at [600, 43] on span "3X (130 words/minute)" at bounding box center [587, 42] width 70 height 7
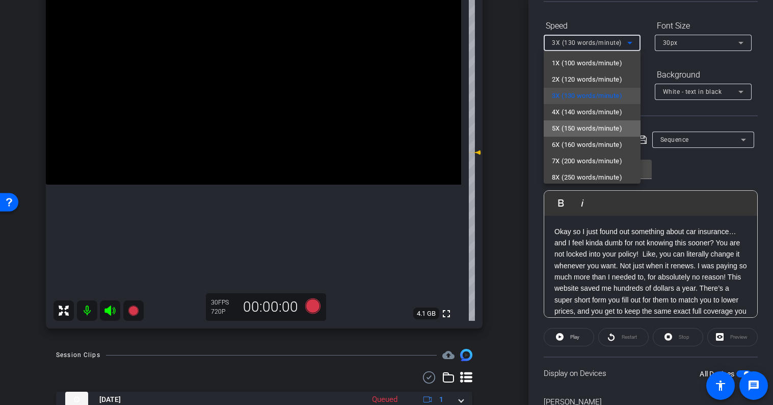
click at [582, 125] on span "5X (150 words/minute)" at bounding box center [587, 128] width 70 height 12
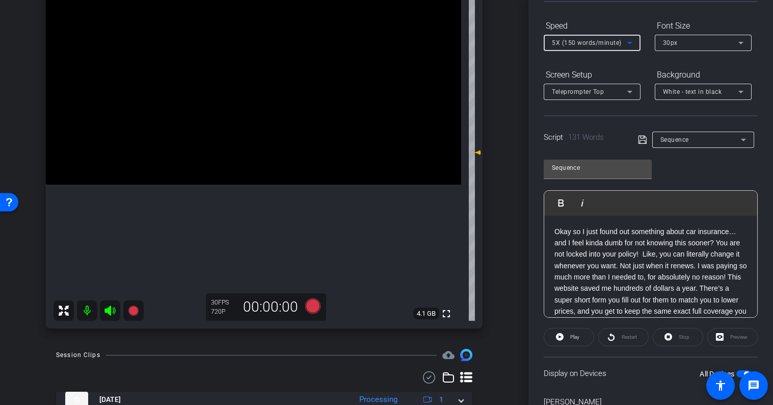
click at [615, 72] on div "Screen Setup" at bounding box center [592, 74] width 97 height 17
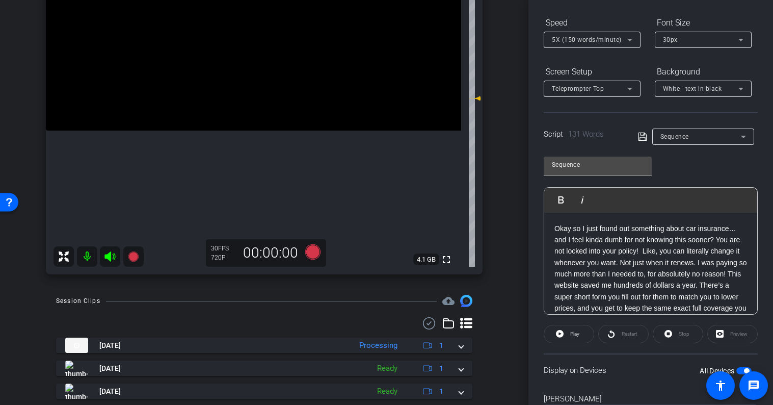
scroll to position [154, 0]
click at [575, 38] on span "5X (150 words/minute)" at bounding box center [587, 39] width 70 height 7
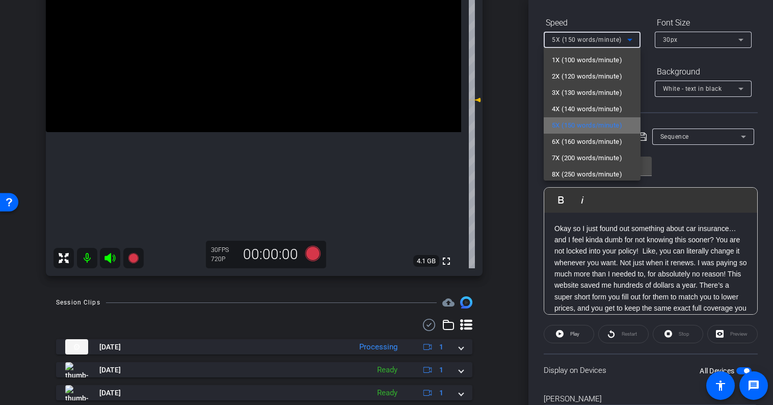
click at [572, 123] on span "5X (150 words/minute)" at bounding box center [587, 125] width 70 height 12
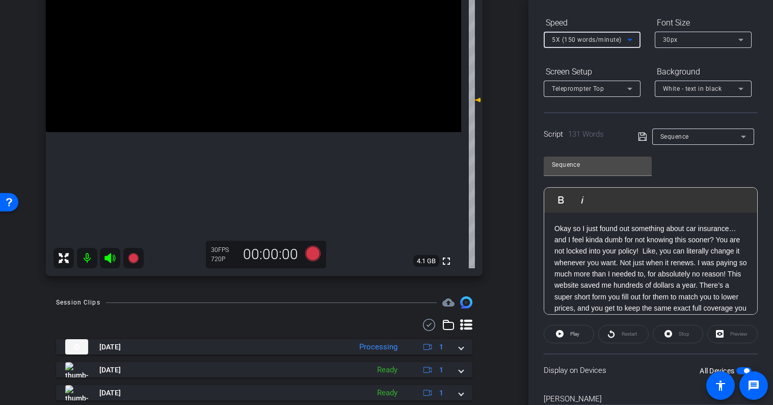
click at [581, 46] on div "5X (150 words/minute)" at bounding box center [592, 40] width 80 height 16
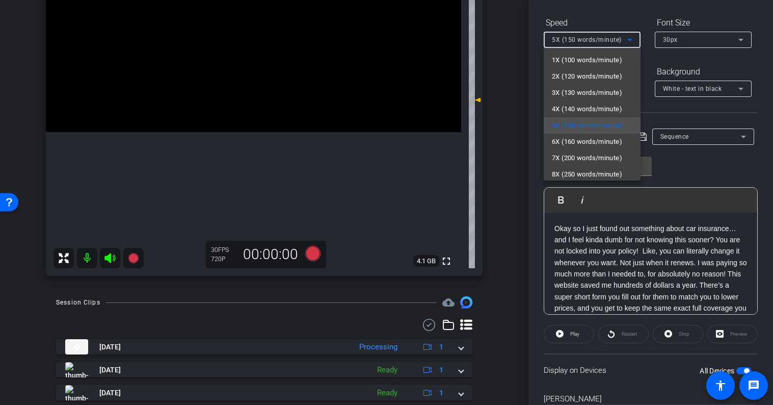
click at [580, 39] on div at bounding box center [386, 202] width 773 height 405
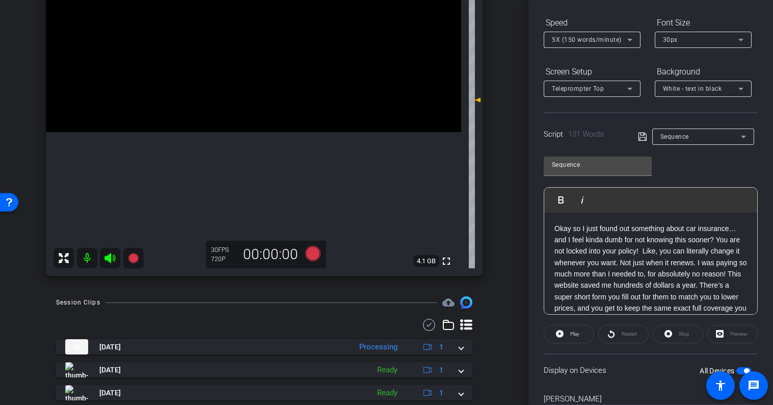
click at [585, 46] on div "5X (150 words/minute)" at bounding box center [592, 40] width 80 height 16
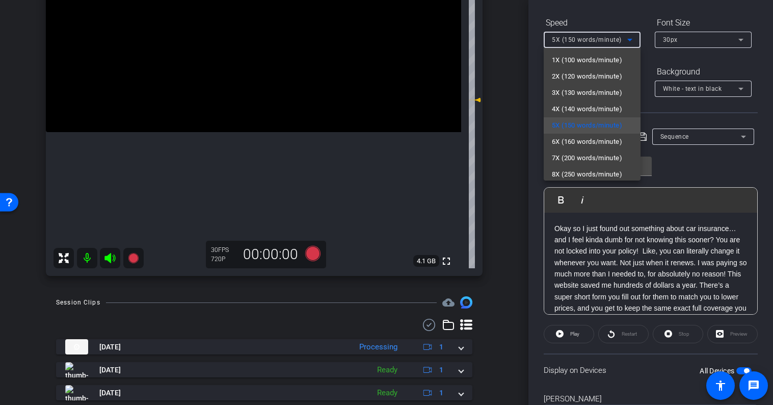
click at [584, 42] on div at bounding box center [386, 202] width 773 height 405
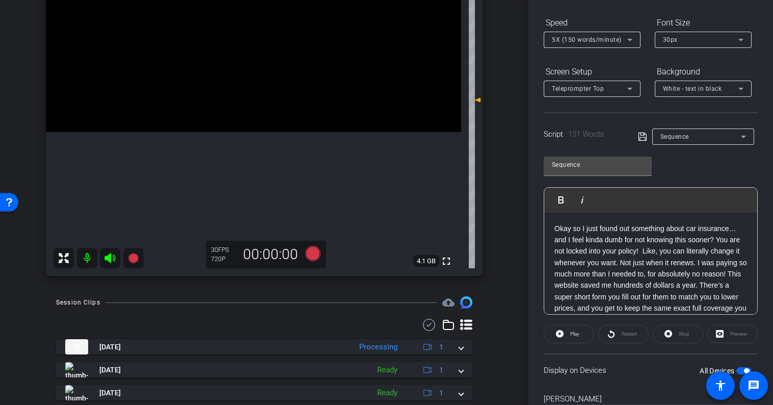
click at [584, 41] on span "5X (150 words/minute)" at bounding box center [587, 39] width 70 height 7
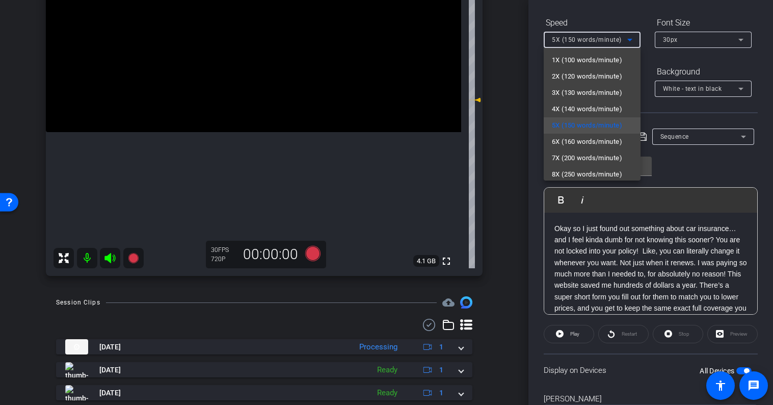
click at [583, 41] on div at bounding box center [386, 202] width 773 height 405
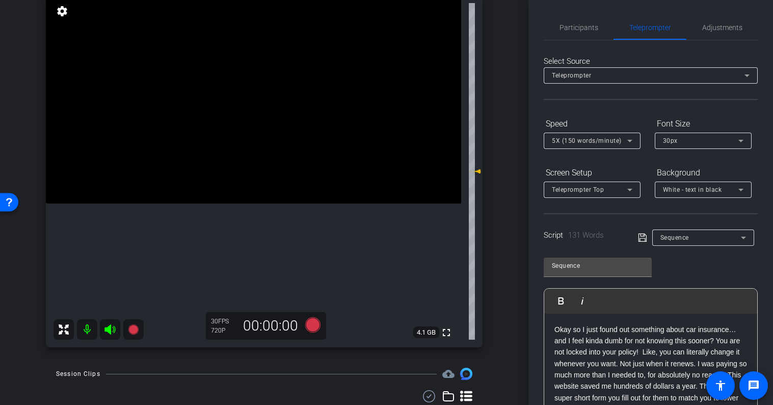
scroll to position [20, 0]
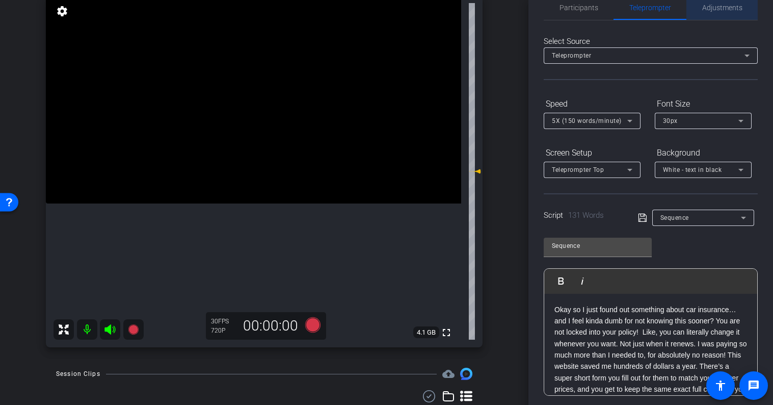
click at [723, 8] on span "Adjustments" at bounding box center [722, 7] width 40 height 7
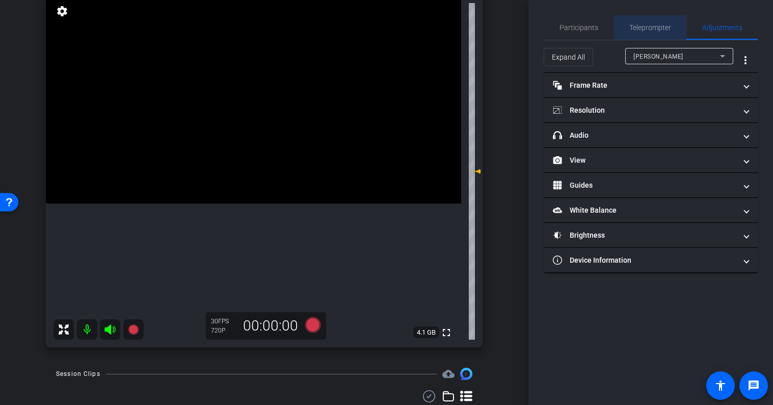
click at [653, 32] on span "Teleprompter" at bounding box center [650, 27] width 42 height 24
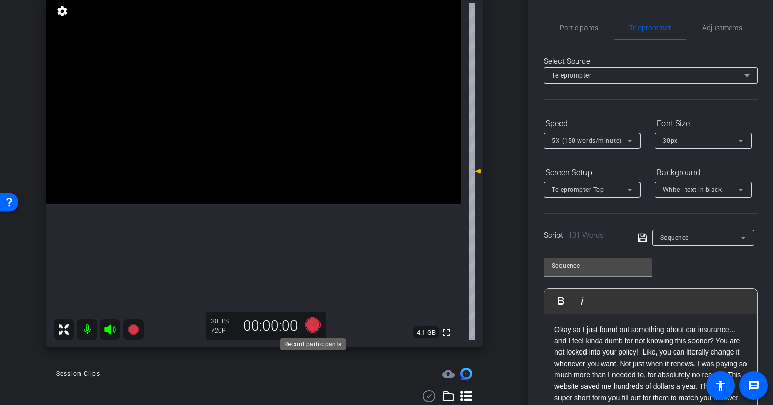
click at [313, 321] on icon at bounding box center [312, 324] width 15 height 15
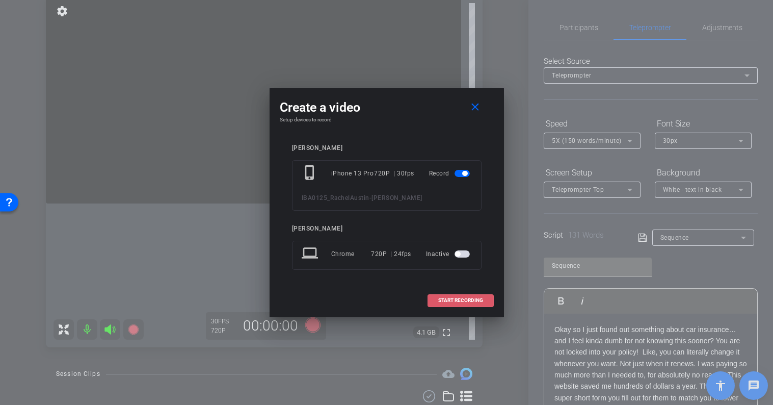
click at [460, 300] on span "START RECORDING" at bounding box center [460, 300] width 45 height 5
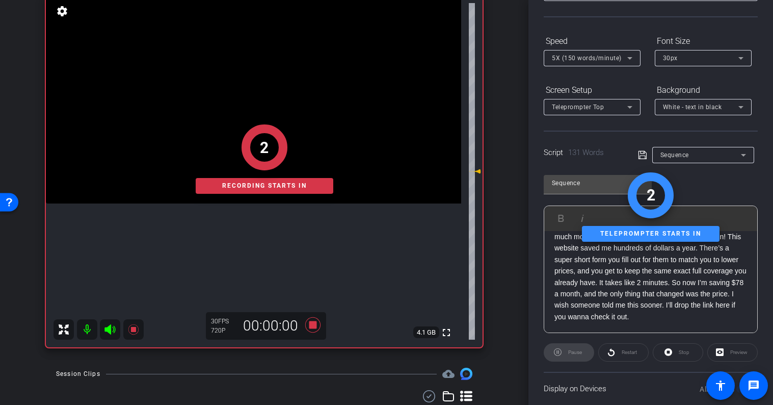
scroll to position [152, 0]
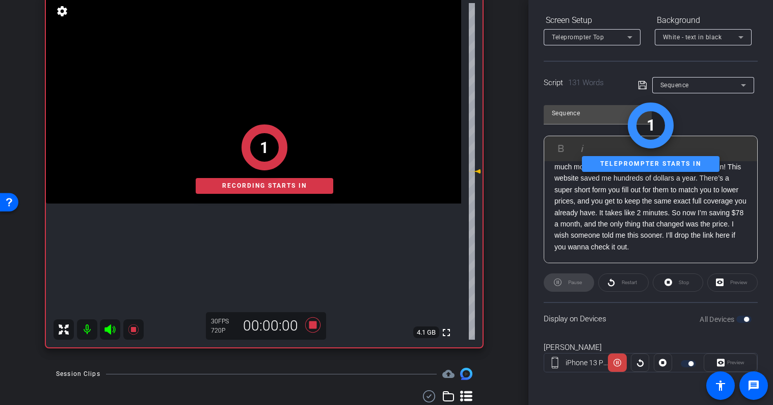
click at [729, 361] on div "Preview" at bounding box center [730, 362] width 53 height 18
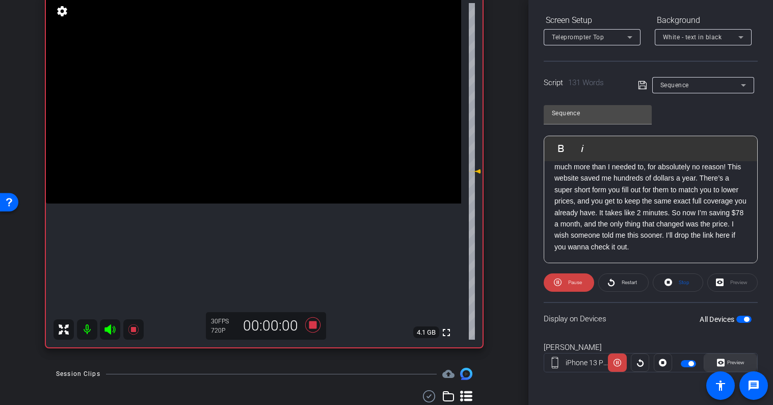
click at [734, 362] on span "Preview" at bounding box center [735, 362] width 17 height 6
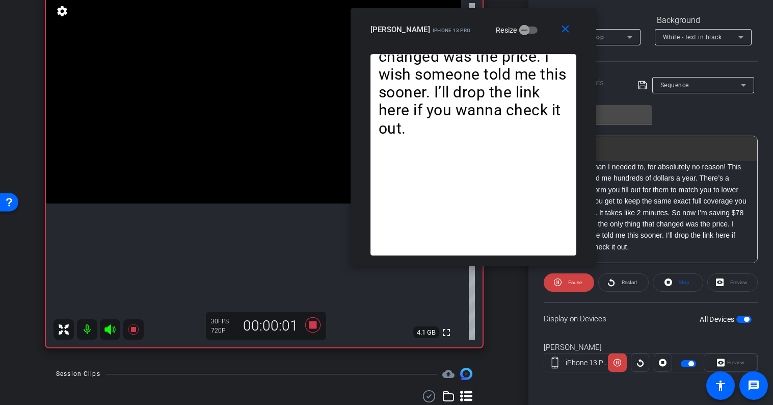
drag, startPoint x: 441, startPoint y: 80, endPoint x: 531, endPoint y: 9, distance: 115.0
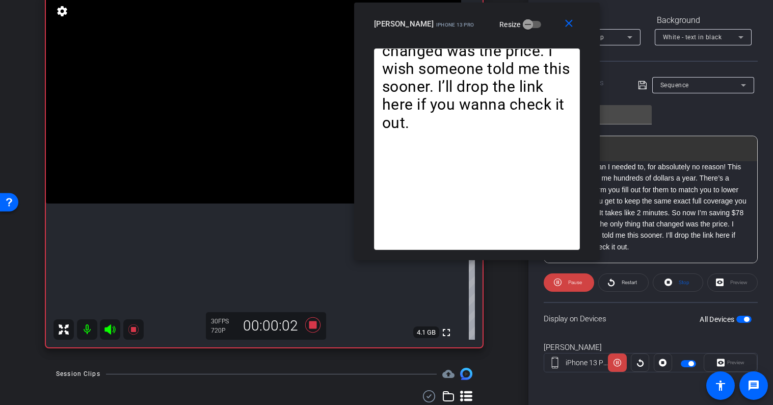
click at [531, 9] on div "close [PERSON_NAME] iPhone 13 Pro Resize" at bounding box center [477, 26] width 246 height 46
click at [563, 26] on mat-icon "close" at bounding box center [568, 23] width 13 height 13
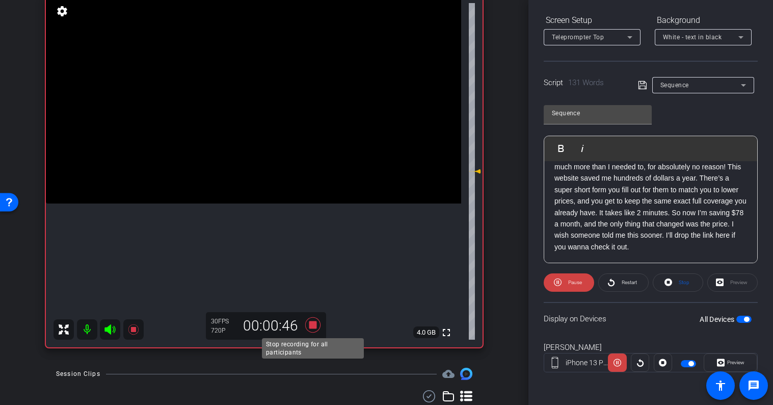
click at [308, 327] on icon at bounding box center [313, 324] width 24 height 18
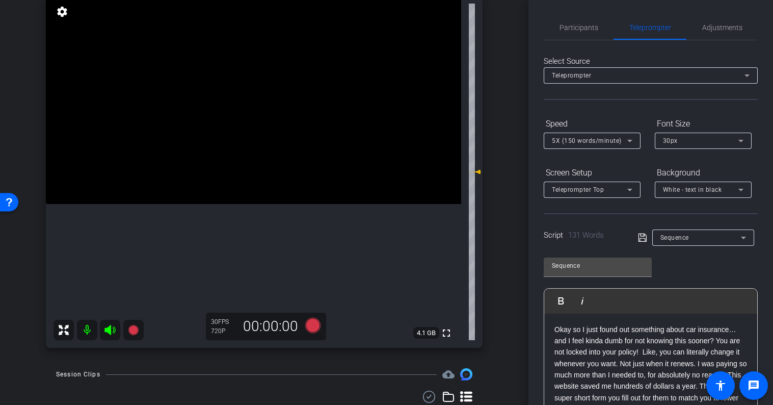
scroll to position [83, 0]
click at [723, 29] on span "Adjustments" at bounding box center [722, 27] width 40 height 7
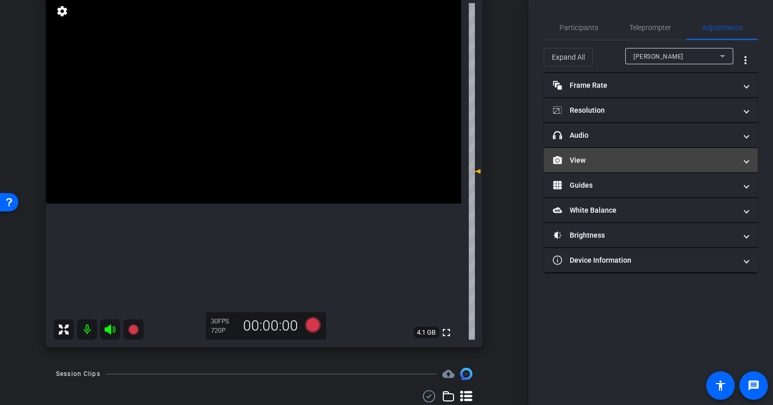
click at [598, 162] on mat-panel-title "View" at bounding box center [644, 160] width 183 height 11
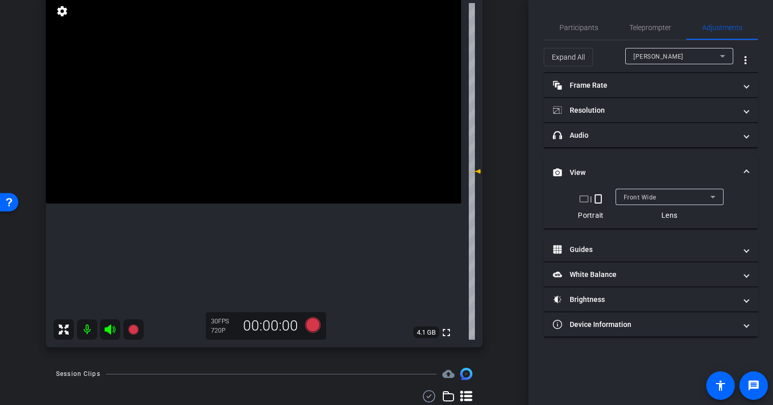
click at [661, 199] on div "Front Wide" at bounding box center [667, 197] width 87 height 13
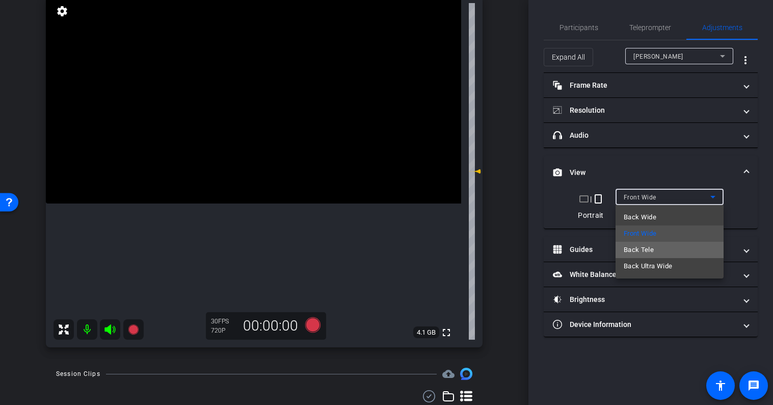
click at [653, 250] on span "Back Tele" at bounding box center [639, 250] width 30 height 12
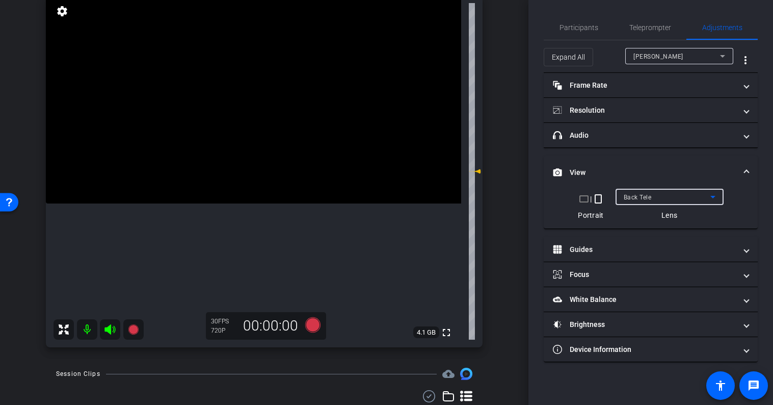
click at [661, 200] on div "Back Tele" at bounding box center [667, 197] width 87 height 13
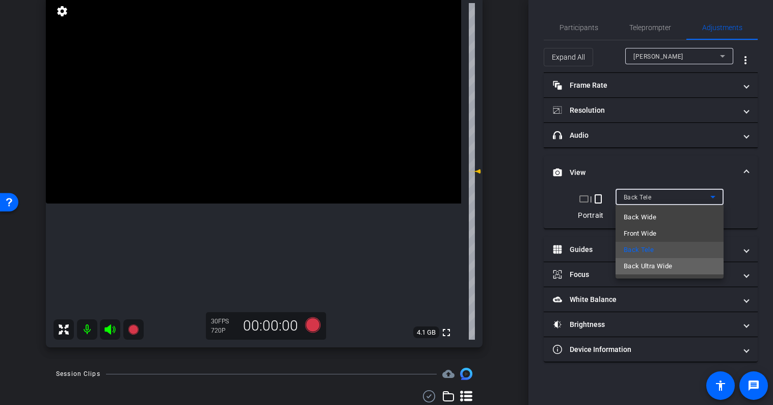
click at [663, 267] on span "Back Ultra Wide" at bounding box center [648, 266] width 49 height 12
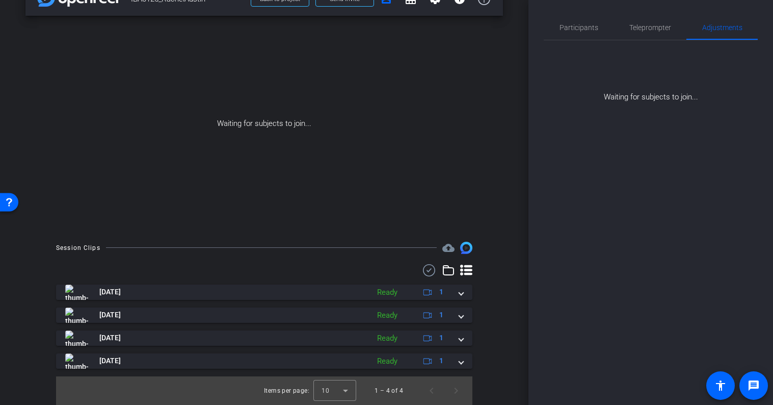
scroll to position [0, 0]
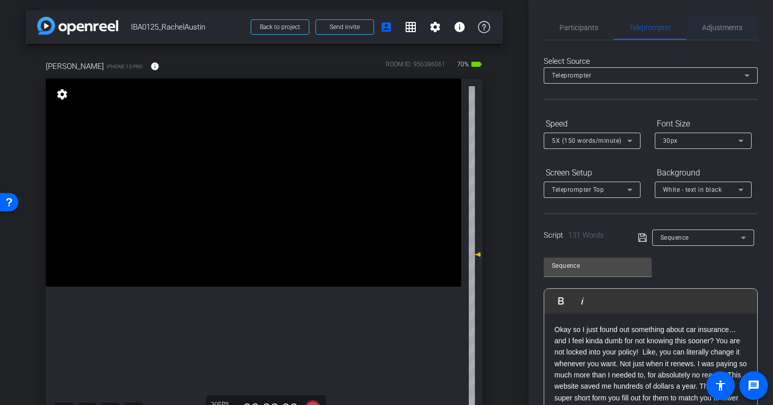
click at [705, 33] on span "Adjustments" at bounding box center [722, 27] width 40 height 24
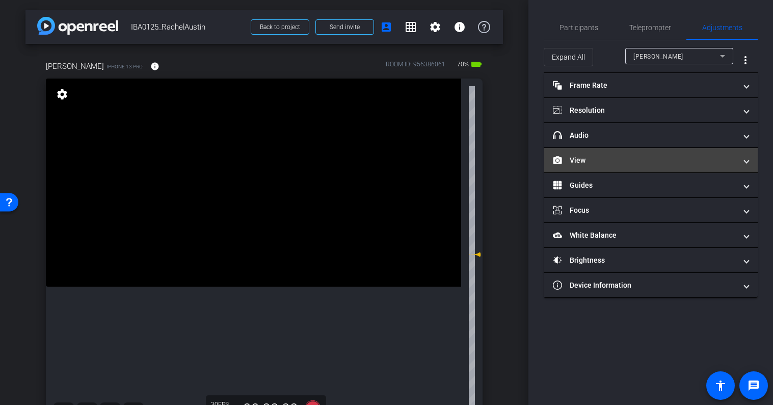
click at [602, 165] on mat-panel-title "View" at bounding box center [644, 160] width 183 height 11
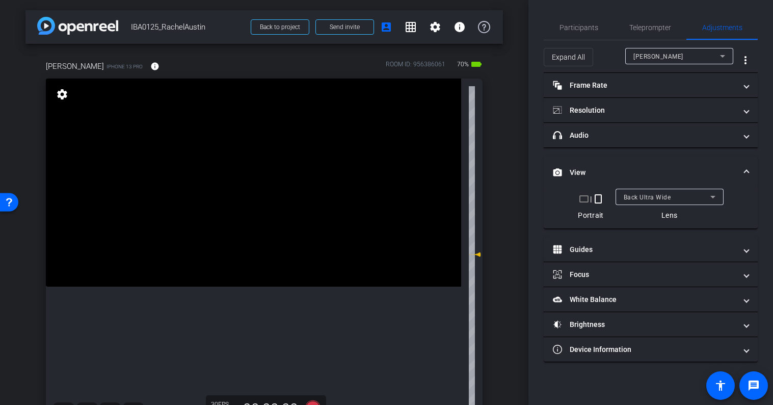
click at [641, 196] on span "Back Ultra Wide" at bounding box center [647, 197] width 47 height 7
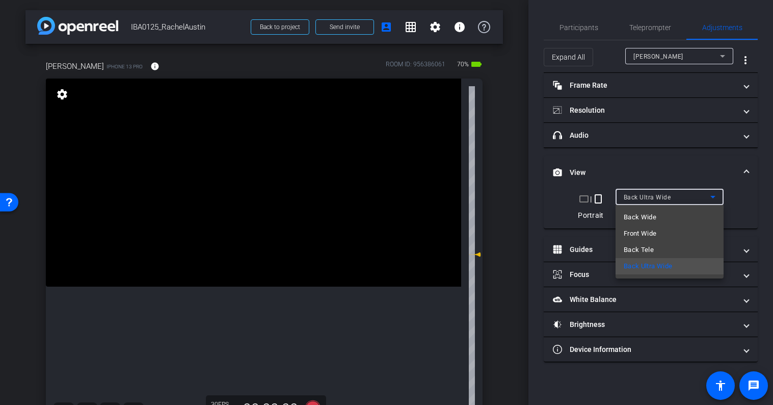
click at [683, 163] on div at bounding box center [386, 202] width 773 height 405
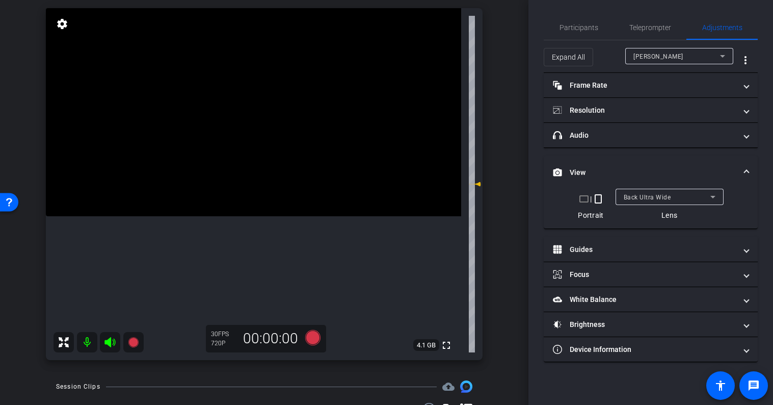
scroll to position [71, 0]
click at [658, 194] on span "Back Ultra Wide" at bounding box center [647, 197] width 47 height 7
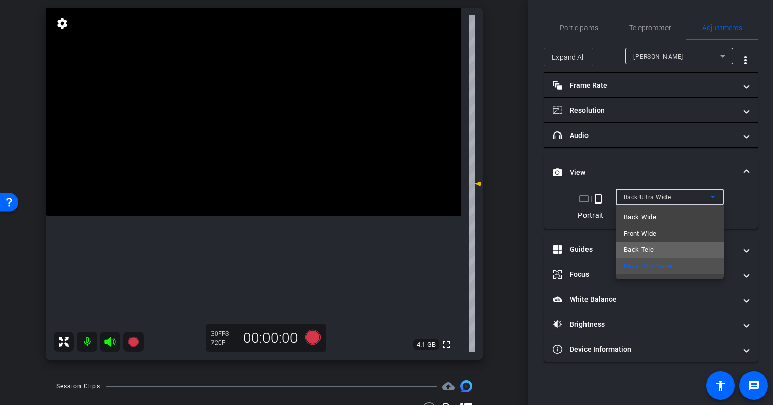
click at [654, 251] on mat-option "Back Tele" at bounding box center [669, 249] width 108 height 16
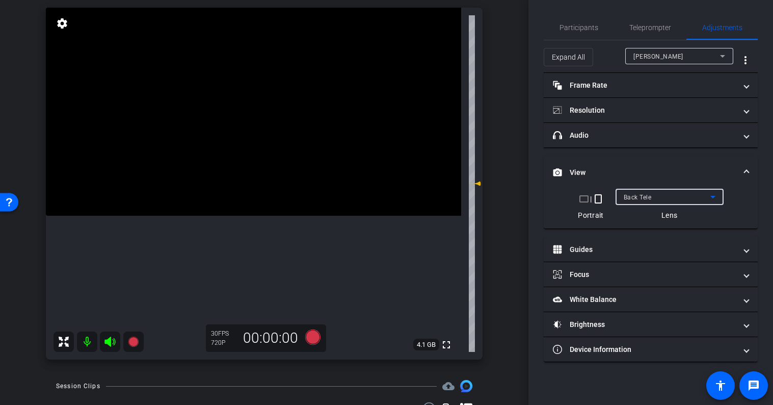
click at [655, 199] on div "Back Tele" at bounding box center [667, 197] width 87 height 13
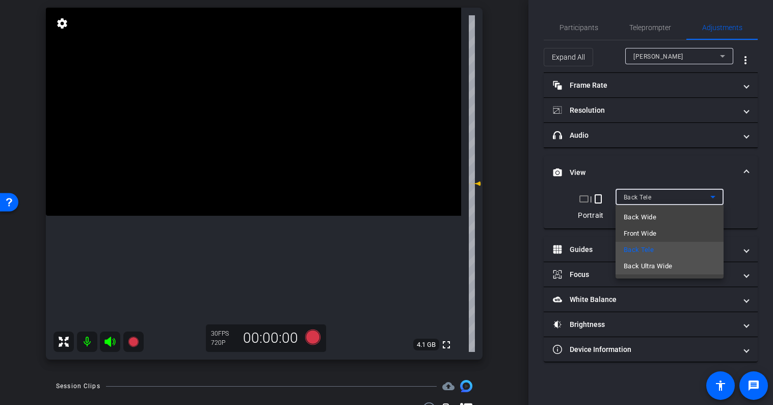
click at [653, 263] on span "Back Ultra Wide" at bounding box center [648, 266] width 49 height 12
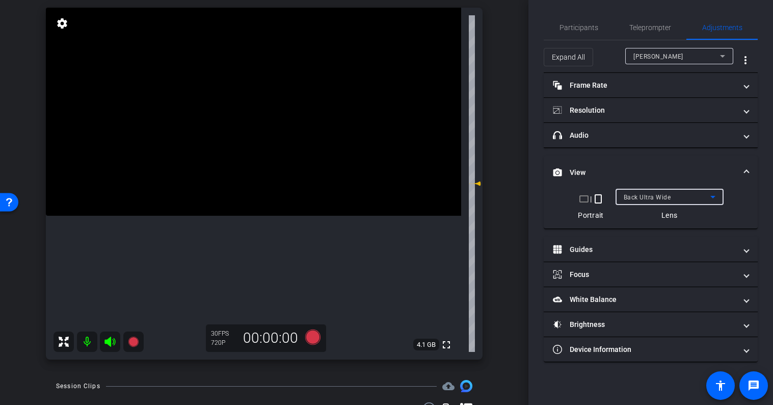
click at [663, 195] on span "Back Ultra Wide" at bounding box center [647, 197] width 47 height 7
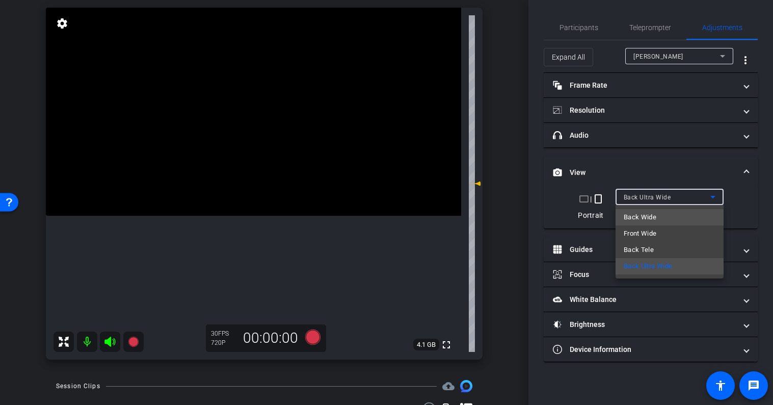
click at [654, 220] on span "Back Wide" at bounding box center [640, 217] width 33 height 12
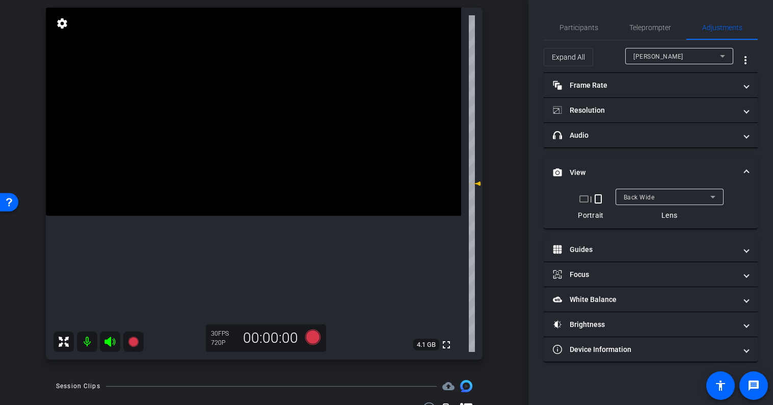
click at [664, 167] on mat-panel-title "View" at bounding box center [644, 172] width 183 height 11
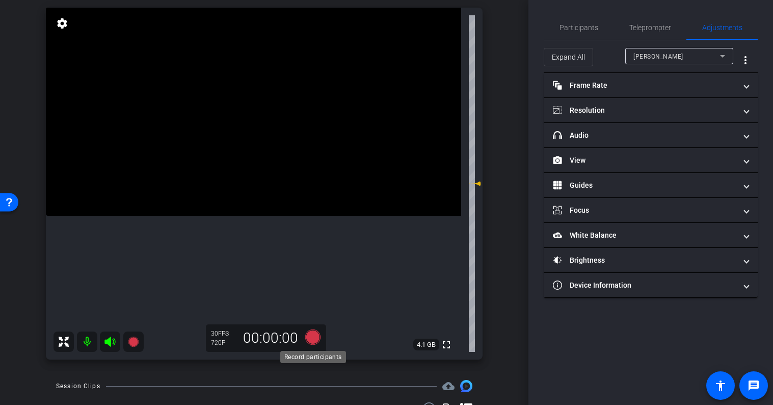
click at [312, 334] on icon at bounding box center [312, 336] width 15 height 15
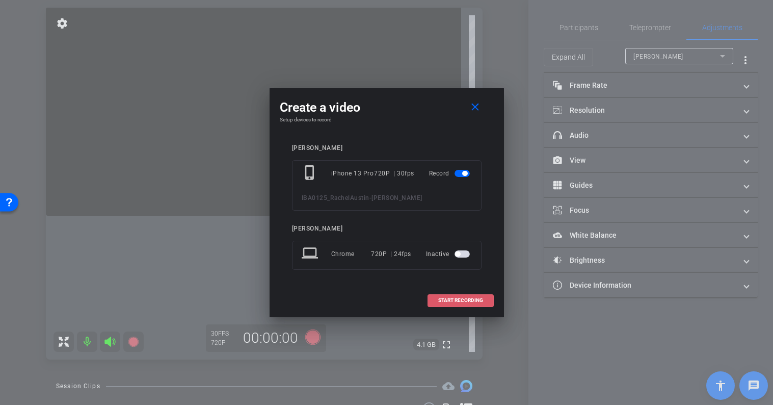
click at [448, 300] on span "START RECORDING" at bounding box center [460, 300] width 45 height 5
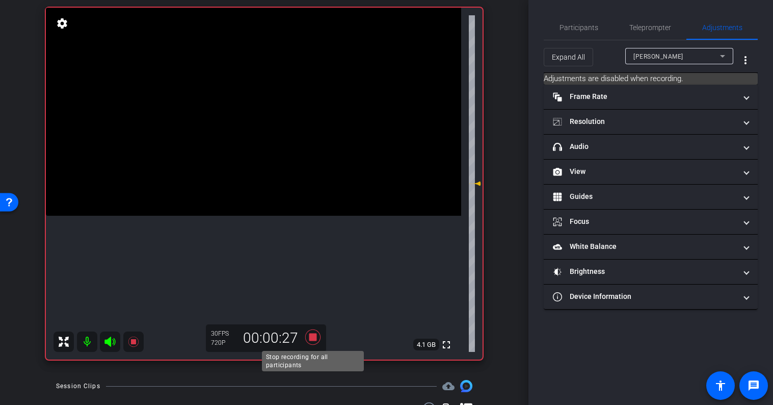
click at [318, 335] on icon at bounding box center [313, 337] width 24 height 18
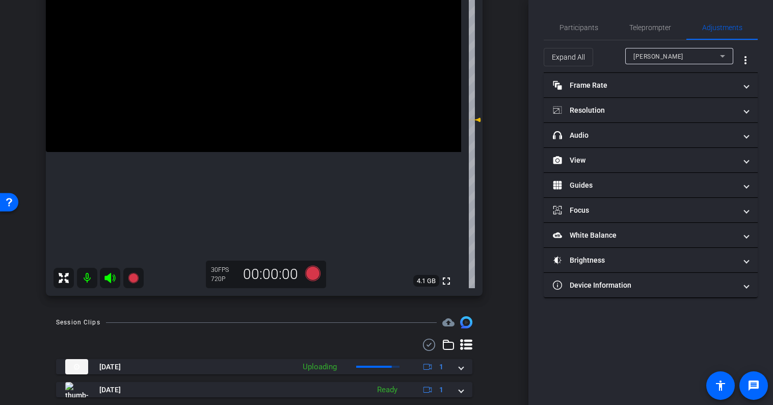
scroll to position [132, 0]
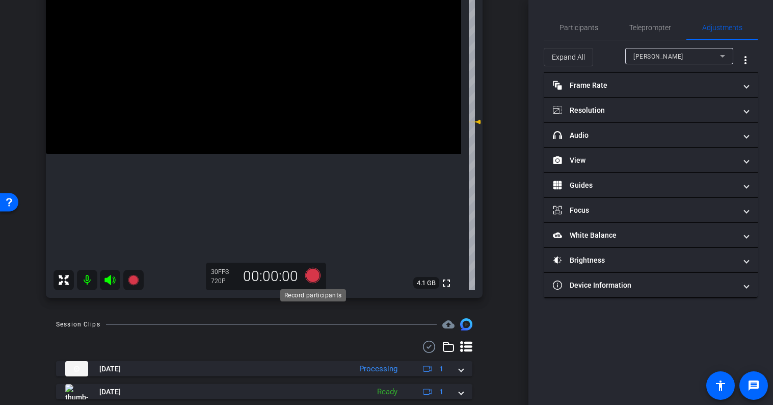
click at [316, 276] on icon at bounding box center [312, 274] width 15 height 15
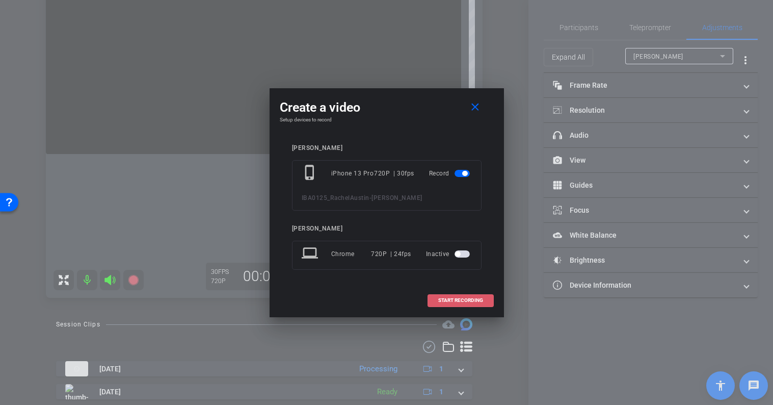
click at [473, 298] on span "START RECORDING" at bounding box center [460, 300] width 45 height 5
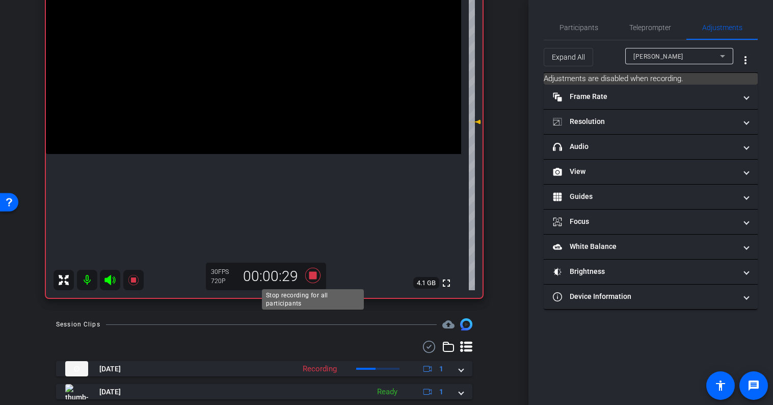
click at [316, 275] on icon at bounding box center [312, 274] width 15 height 15
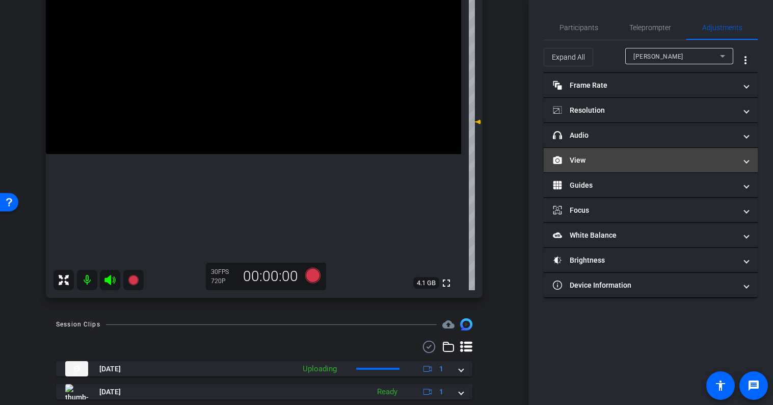
click at [622, 170] on mat-expansion-panel-header "View" at bounding box center [651, 160] width 214 height 24
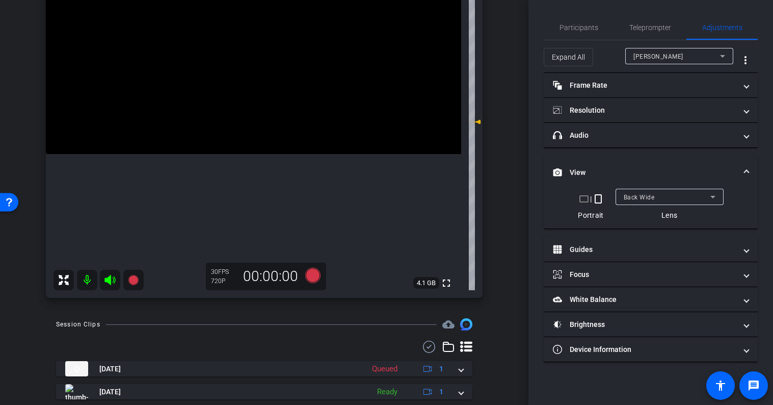
click at [636, 198] on span "Back Wide" at bounding box center [639, 197] width 31 height 7
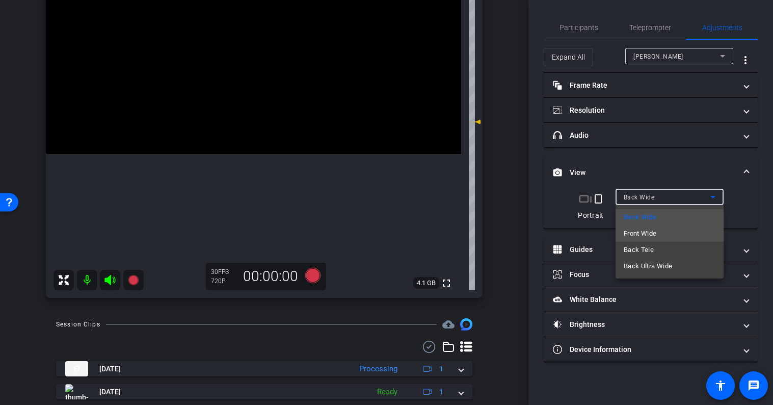
click at [638, 231] on span "Front Wide" at bounding box center [640, 233] width 33 height 12
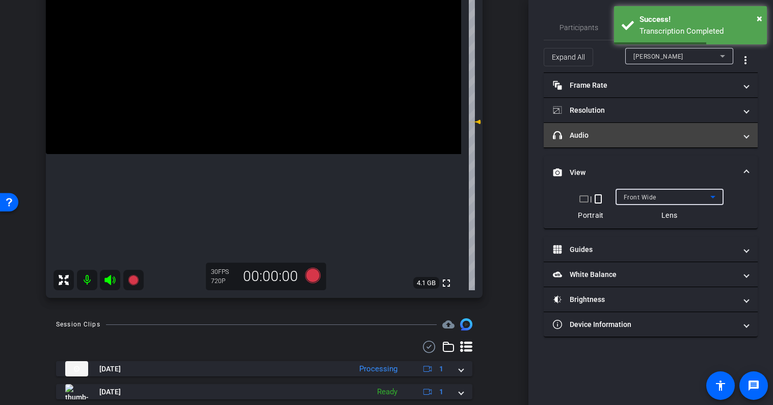
click at [636, 133] on mat-panel-title "headphone icon Audio" at bounding box center [644, 135] width 183 height 11
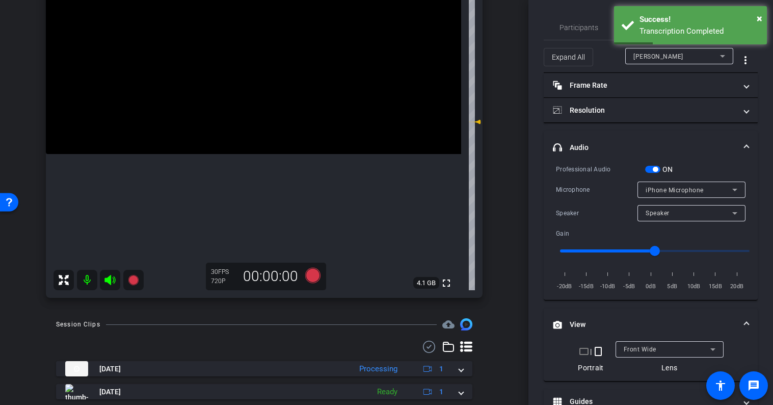
click at [654, 172] on span "button" at bounding box center [652, 169] width 15 height 7
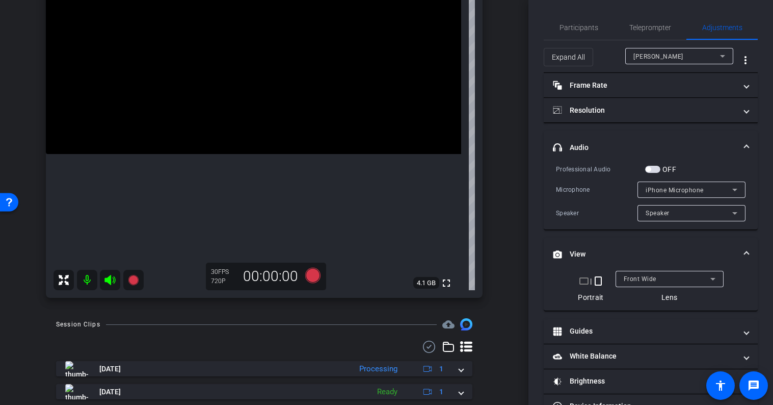
click at [654, 140] on mat-expansion-panel-header "headphone icon Audio" at bounding box center [651, 147] width 214 height 33
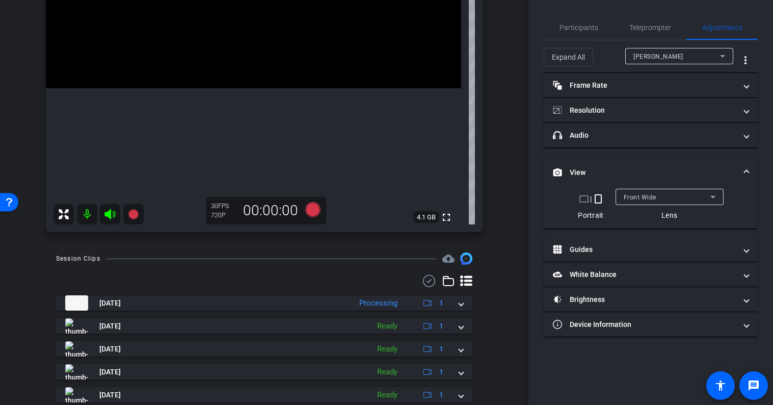
scroll to position [255, 0]
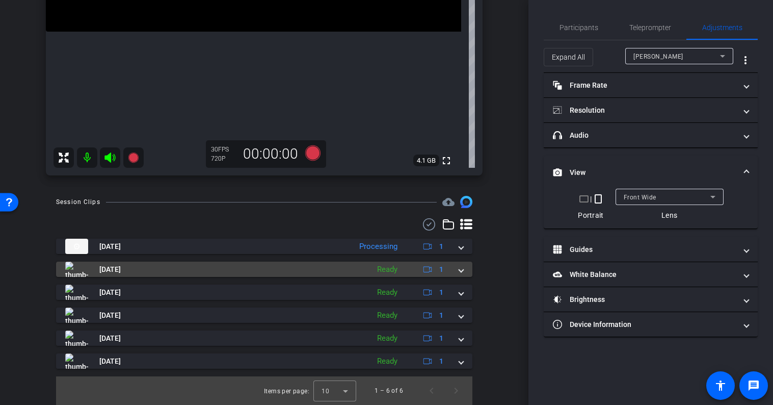
click at [460, 270] on span at bounding box center [461, 269] width 4 height 11
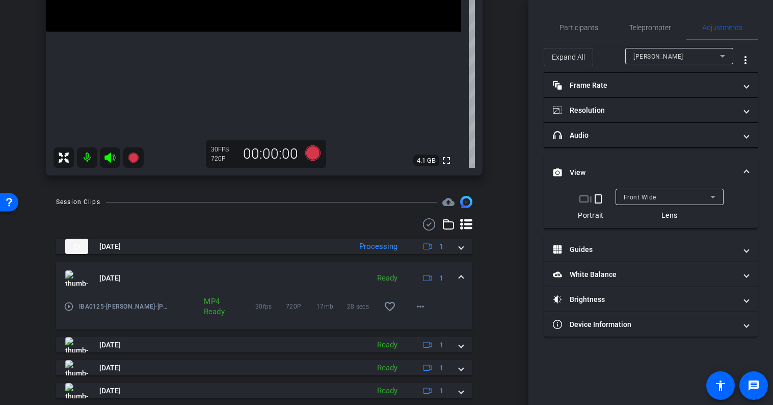
click at [70, 306] on mat-icon "play_circle_outline" at bounding box center [69, 306] width 10 height 10
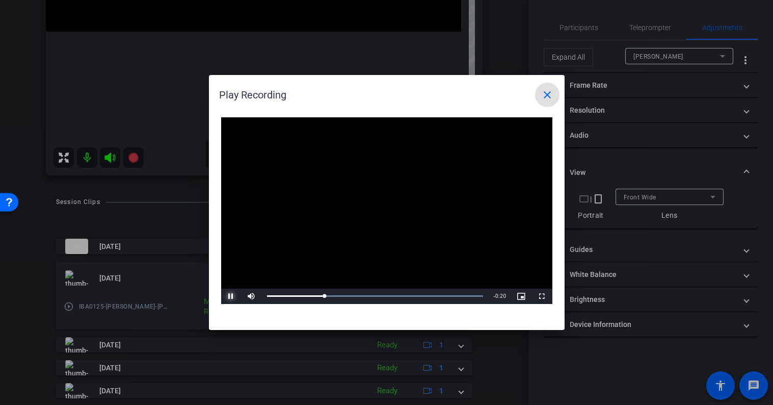
click at [230, 296] on span "Video Player" at bounding box center [231, 296] width 20 height 0
click at [549, 93] on mat-icon "close" at bounding box center [547, 95] width 12 height 12
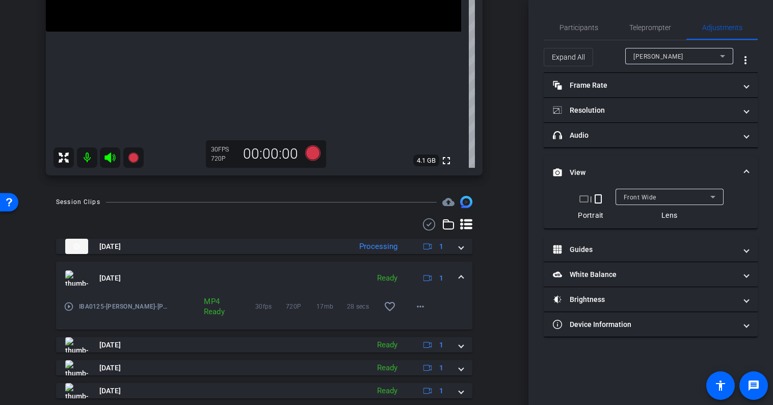
click at [157, 273] on mat-panel-title "[DATE]" at bounding box center [214, 277] width 299 height 15
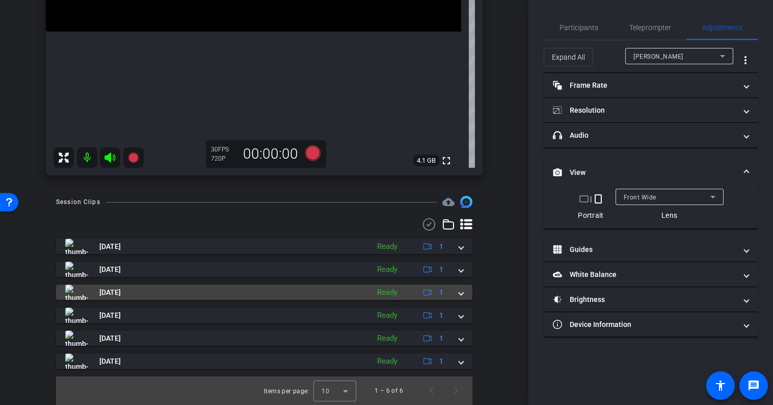
click at [121, 292] on span "[DATE]" at bounding box center [109, 292] width 21 height 11
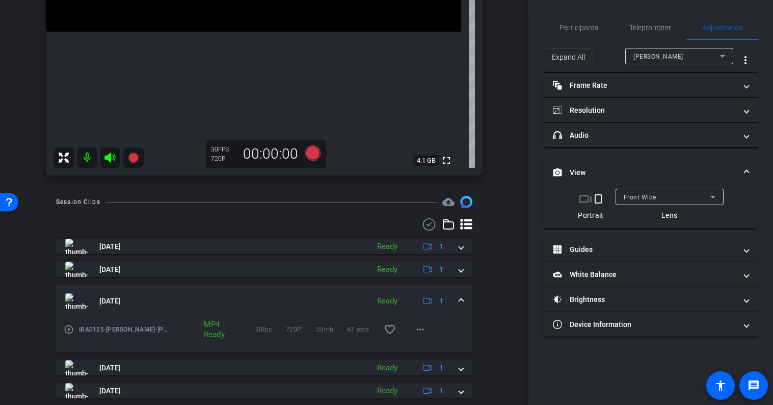
click at [68, 329] on mat-icon "play_circle_outline" at bounding box center [69, 329] width 10 height 10
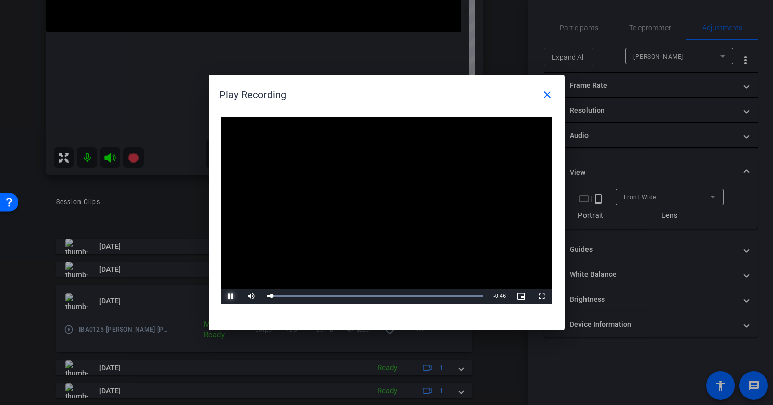
click at [231, 296] on span "Video Player" at bounding box center [231, 296] width 20 height 0
click at [233, 296] on span "Video Player" at bounding box center [231, 296] width 20 height 0
click at [272, 295] on div "44%" at bounding box center [273, 296] width 21 height 2
click at [366, 292] on div "Loaded : 100.00% 0:20 0:04" at bounding box center [375, 295] width 227 height 15
click at [228, 296] on span "Video Player" at bounding box center [231, 296] width 20 height 0
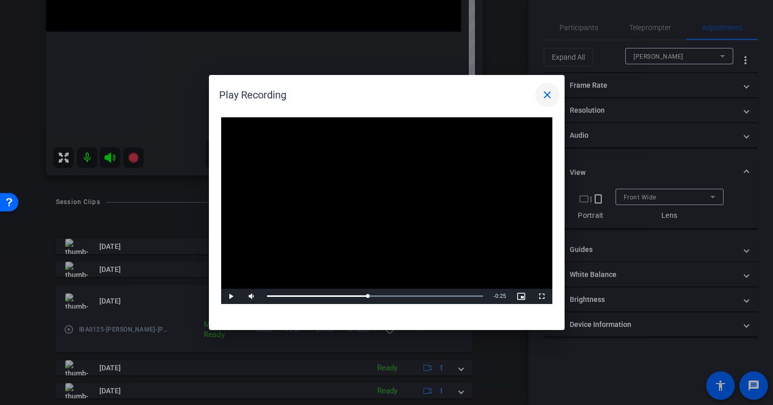
click at [545, 95] on mat-icon "close" at bounding box center [547, 95] width 12 height 12
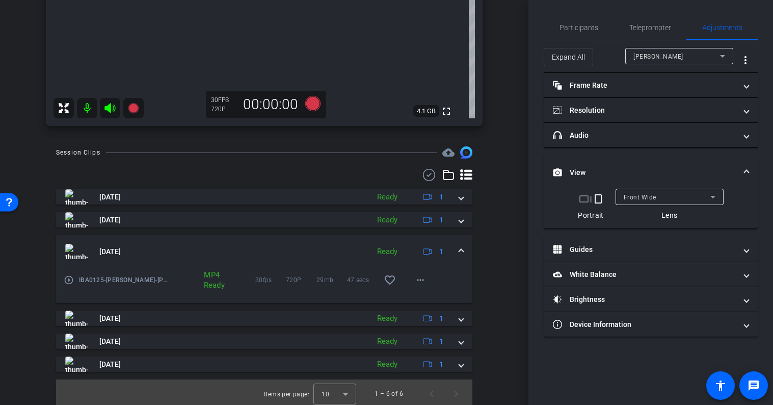
scroll to position [307, 0]
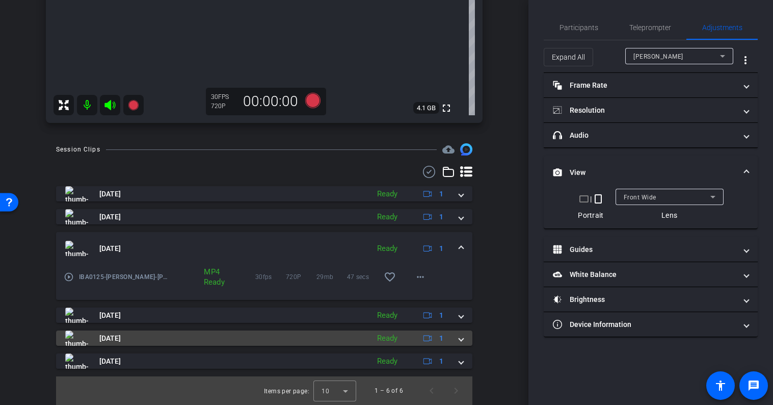
click at [164, 342] on mat-panel-title "[DATE]" at bounding box center [214, 337] width 299 height 15
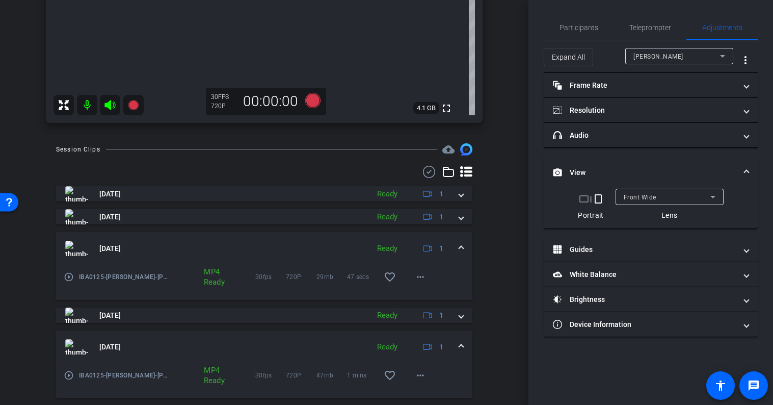
click at [160, 339] on mat-panel-title "[DATE]" at bounding box center [214, 346] width 299 height 15
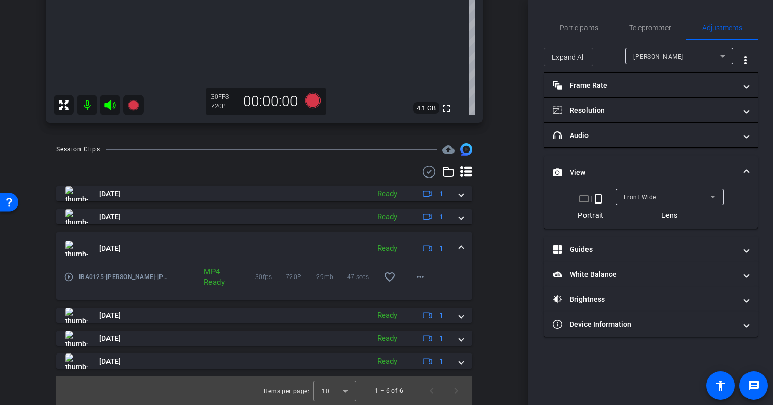
click at [186, 236] on mat-expansion-panel-header "[DATE] Ready 1" at bounding box center [264, 248] width 416 height 33
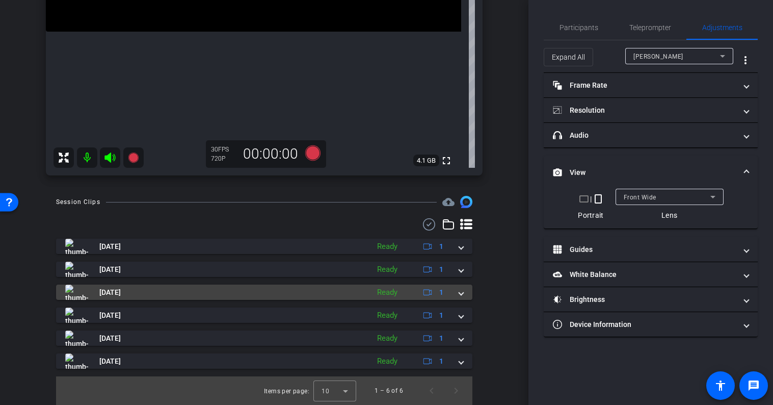
scroll to position [255, 0]
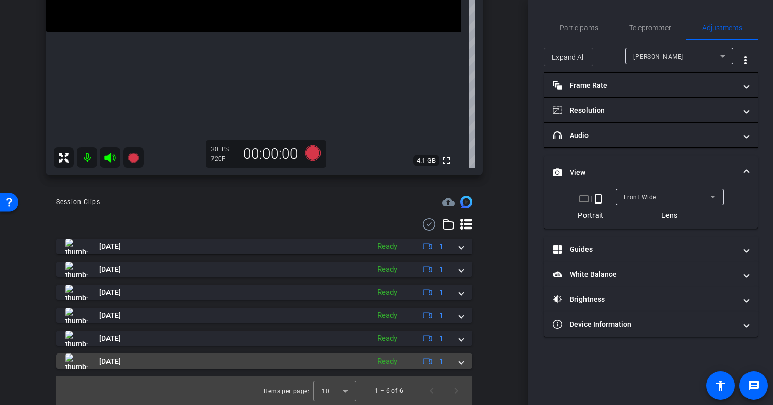
click at [178, 360] on mat-panel-title "[DATE]" at bounding box center [214, 360] width 299 height 15
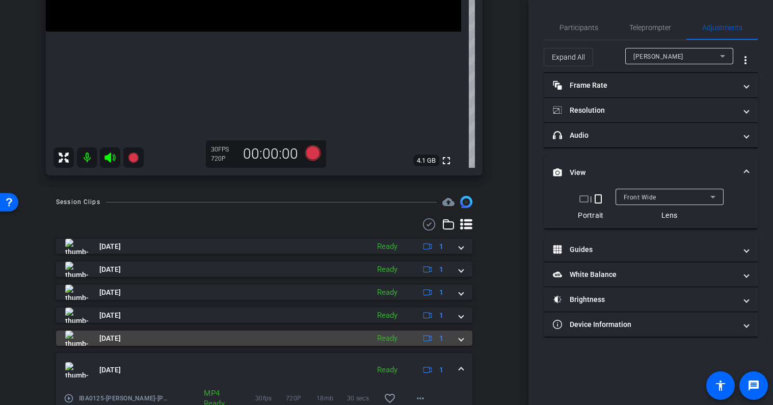
click at [176, 339] on mat-panel-title "[DATE]" at bounding box center [214, 337] width 299 height 15
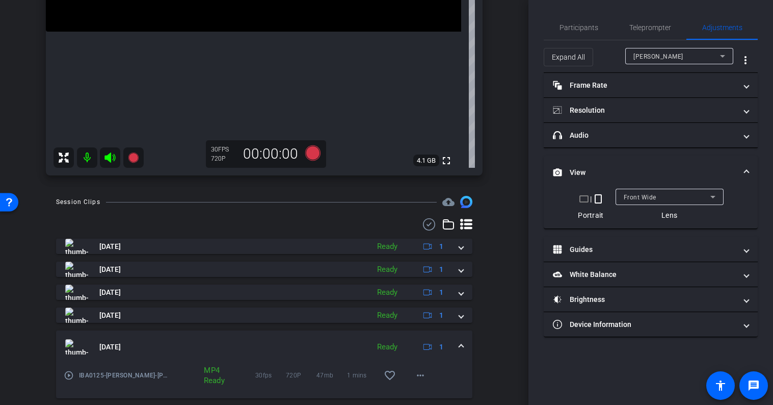
click at [69, 375] on mat-icon "play_circle_outline" at bounding box center [69, 375] width 10 height 10
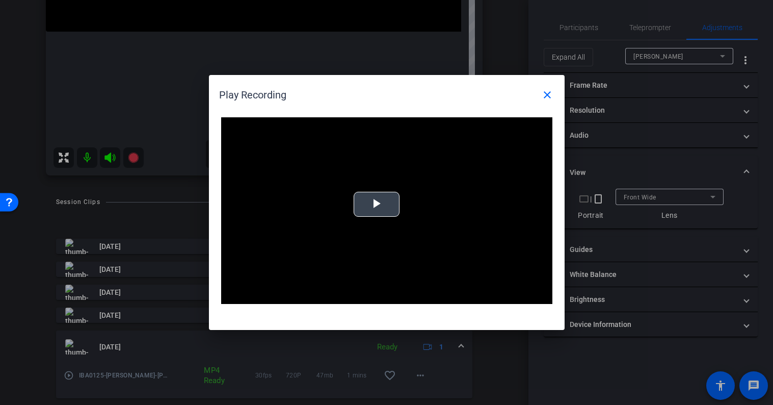
click at [377, 204] on span "Video Player" at bounding box center [377, 204] width 0 height 0
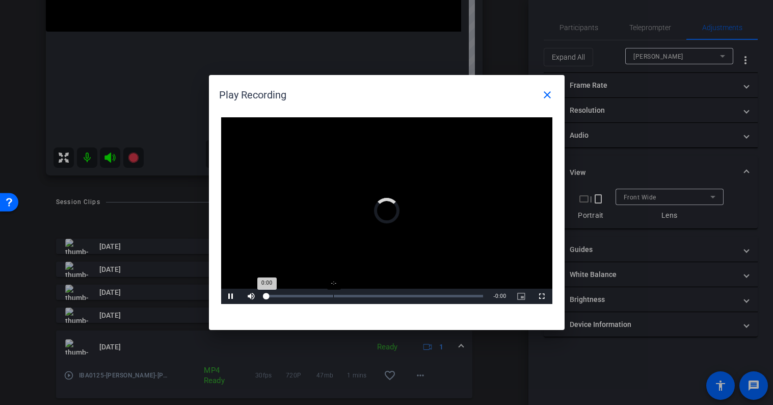
click at [333, 297] on div "Loaded : 0% -:- 0:00" at bounding box center [375, 295] width 227 height 15
click at [232, 296] on span "Video Player" at bounding box center [231, 296] width 20 height 0
click at [549, 95] on mat-icon "close" at bounding box center [547, 95] width 12 height 12
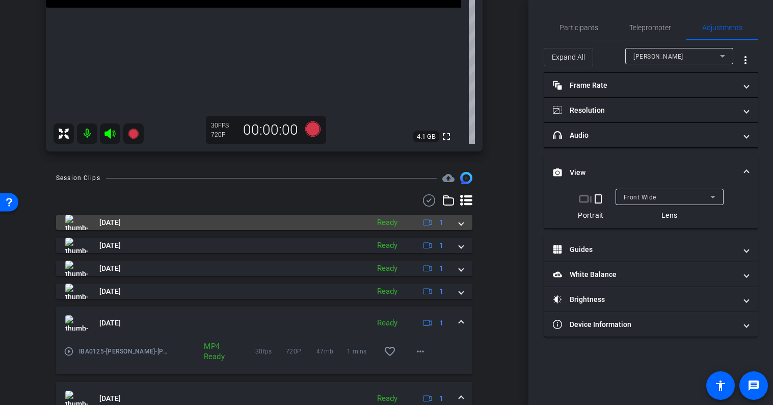
scroll to position [360, 0]
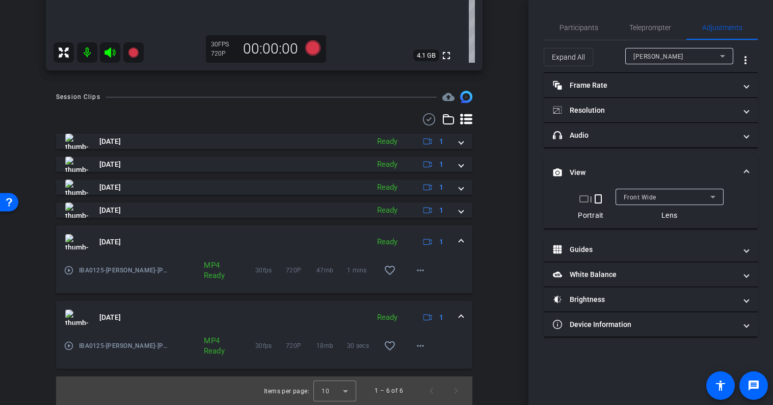
click at [463, 240] on span at bounding box center [461, 241] width 4 height 11
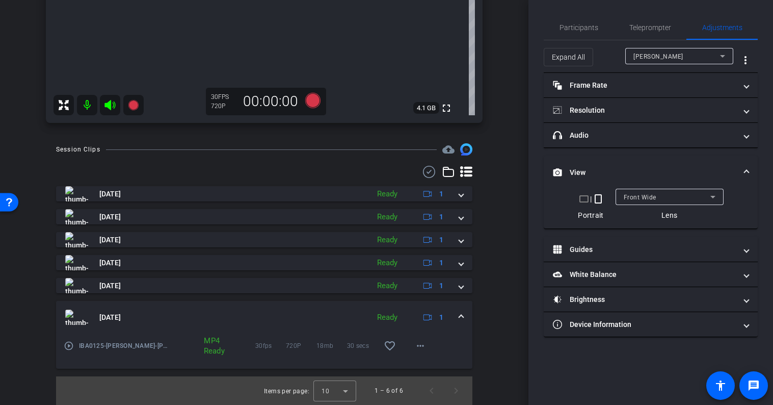
click at [458, 317] on div "[DATE] Ready 1" at bounding box center [262, 316] width 394 height 15
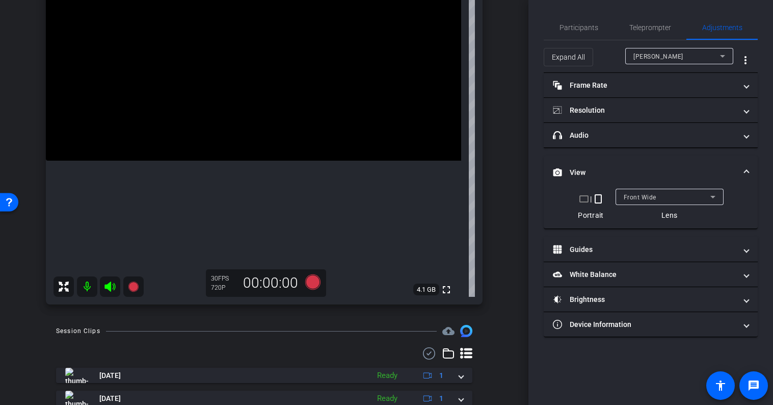
scroll to position [125, 0]
click at [644, 160] on mat-expansion-panel-header "View" at bounding box center [651, 172] width 214 height 33
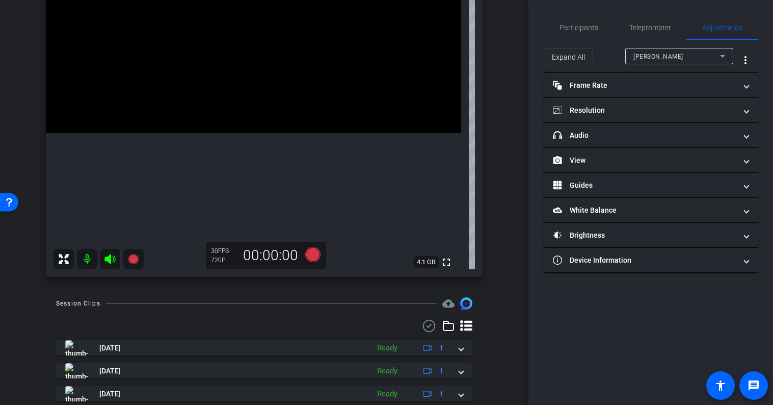
scroll to position [149, 0]
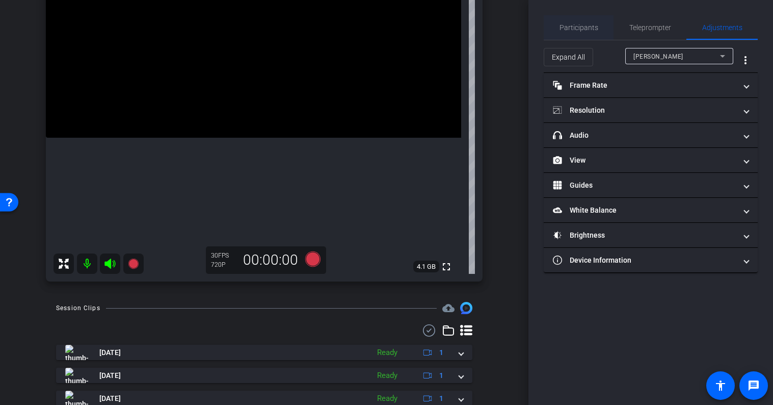
click at [582, 30] on span "Participants" at bounding box center [578, 27] width 39 height 7
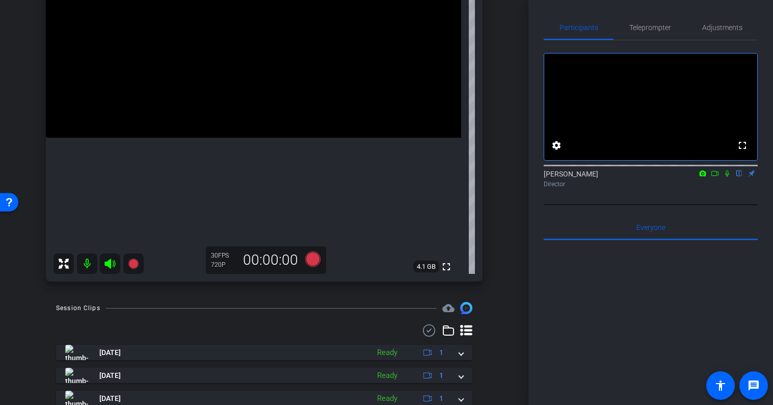
click at [508, 257] on div "arrow_back IBA0125_RachelAustin Back to project Send invite account_box grid_on…" at bounding box center [264, 202] width 528 height 405
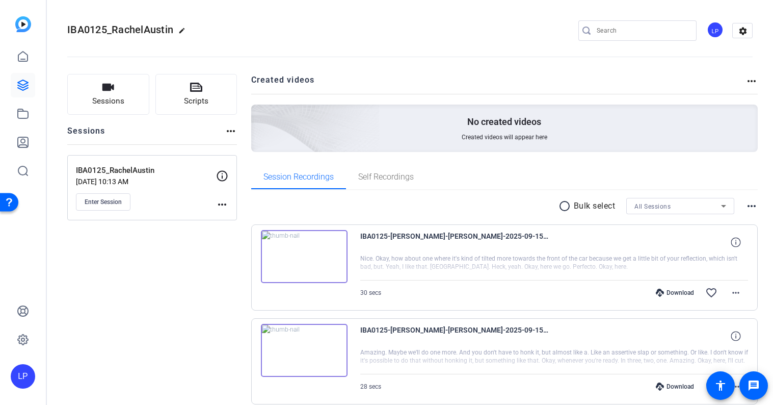
click at [566, 208] on mat-icon "radio_button_unchecked" at bounding box center [565, 206] width 15 height 12
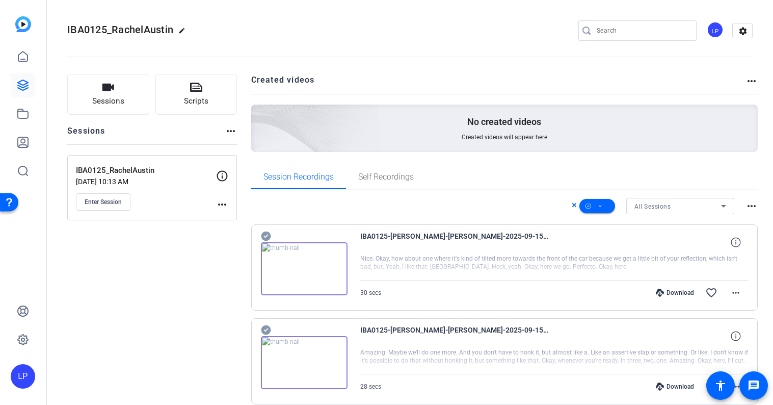
click at [648, 206] on span "All Sessions" at bounding box center [652, 206] width 36 height 7
click at [649, 206] on div at bounding box center [386, 202] width 773 height 405
click at [597, 205] on span at bounding box center [597, 206] width 36 height 24
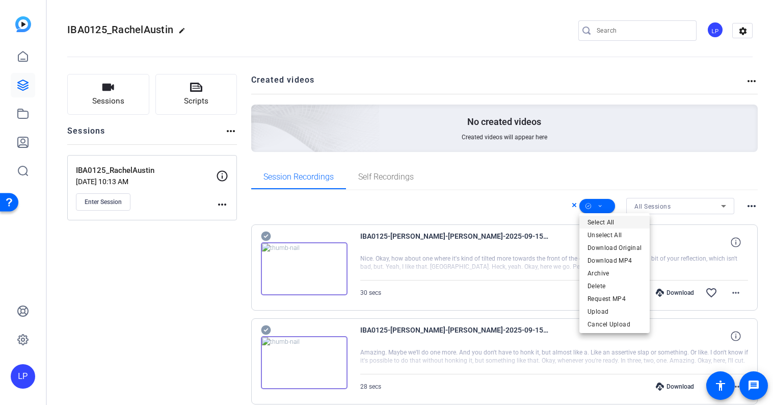
click at [607, 221] on span "Select All" at bounding box center [614, 222] width 54 height 12
click at [517, 194] on div at bounding box center [386, 202] width 773 height 405
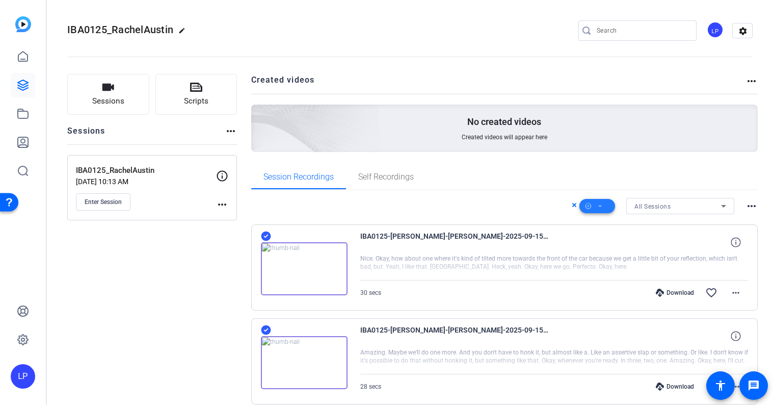
click at [604, 205] on span at bounding box center [597, 206] width 36 height 24
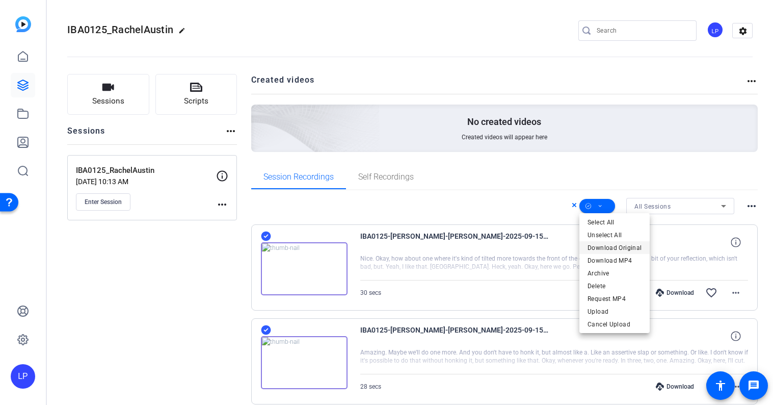
click at [615, 246] on span "Download Original" at bounding box center [614, 247] width 54 height 12
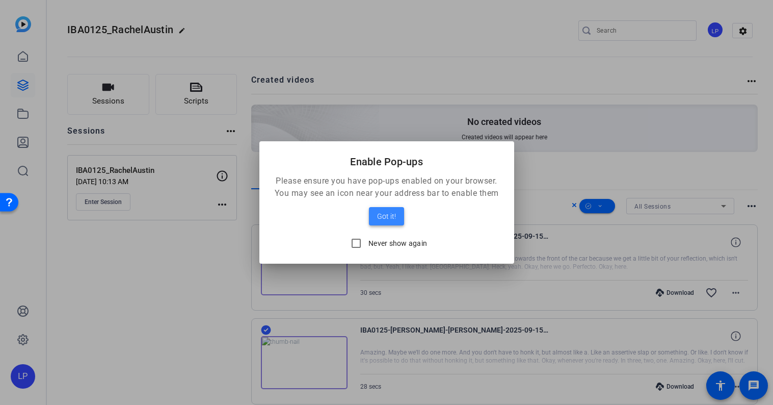
click at [390, 219] on span "Got it!" at bounding box center [386, 216] width 19 height 12
